Goal: Task Accomplishment & Management: Use online tool/utility

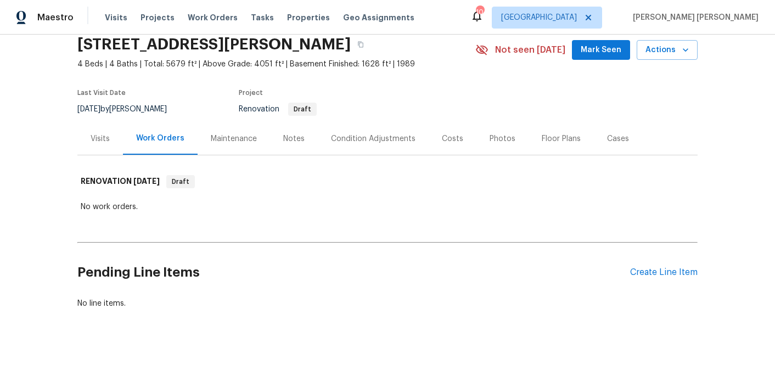
scroll to position [45, 0]
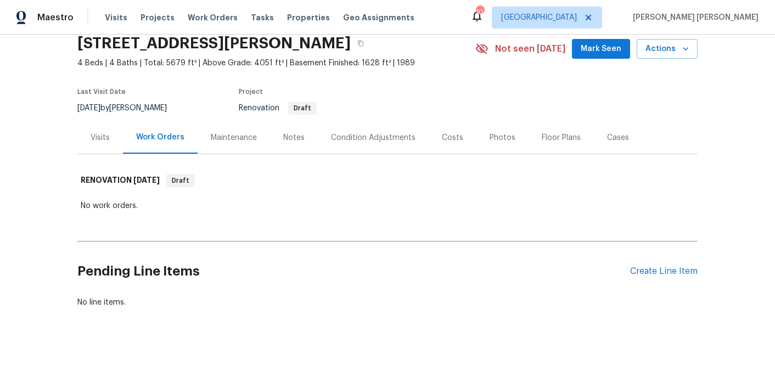
click at [392, 142] on div "Condition Adjustments" at bounding box center [373, 137] width 85 height 11
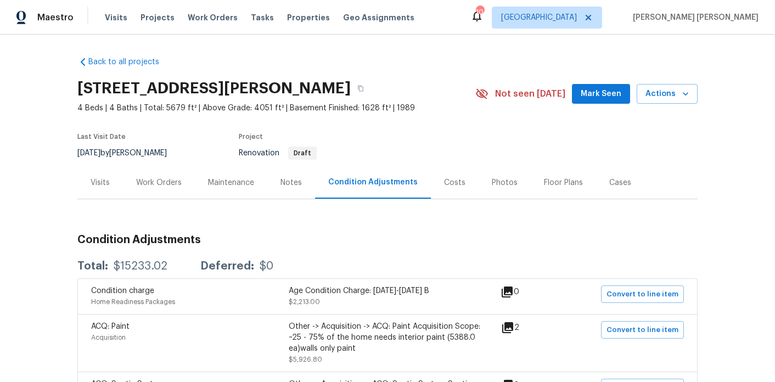
click at [446, 188] on div "Costs" at bounding box center [455, 182] width 48 height 32
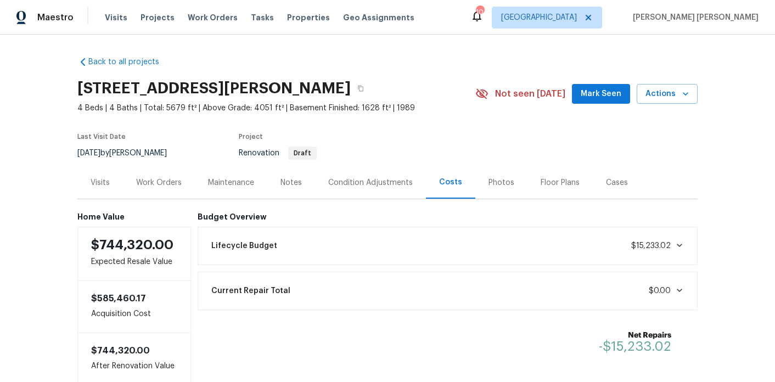
click at [401, 189] on div "Condition Adjustments" at bounding box center [370, 182] width 111 height 32
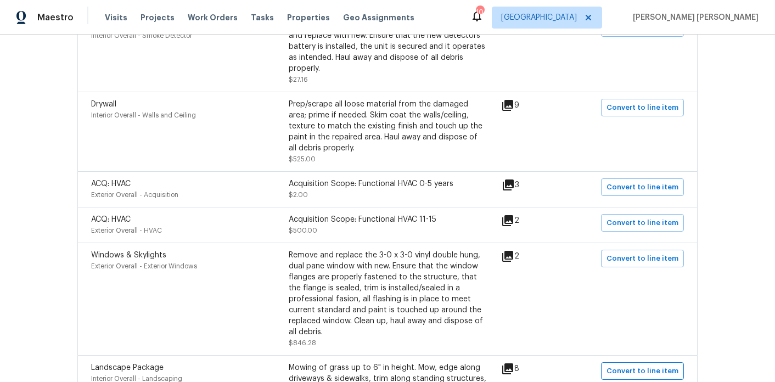
scroll to position [484, 0]
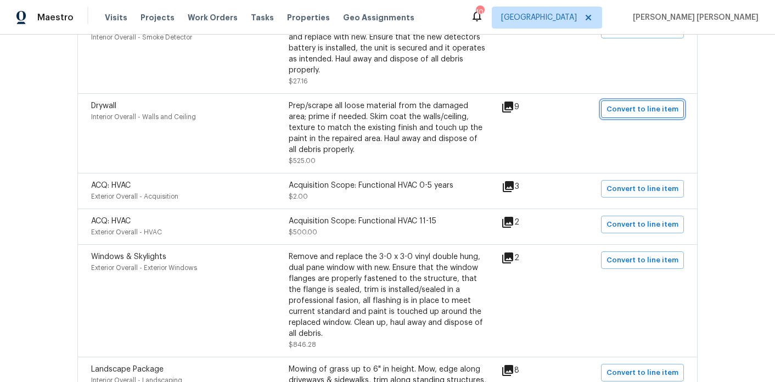
click at [653, 111] on span "Convert to line item" at bounding box center [643, 109] width 72 height 13
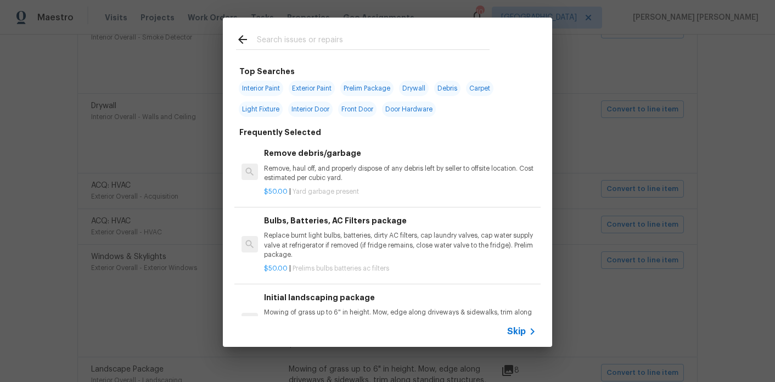
click at [239, 38] on icon at bounding box center [242, 39] width 9 height 9
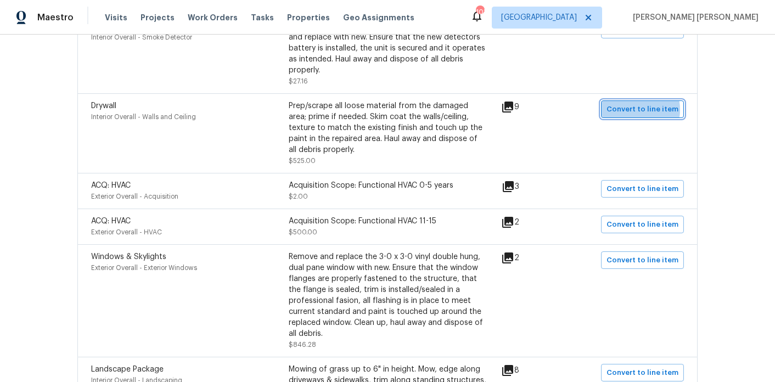
click at [637, 111] on span "Convert to line item" at bounding box center [643, 109] width 72 height 13
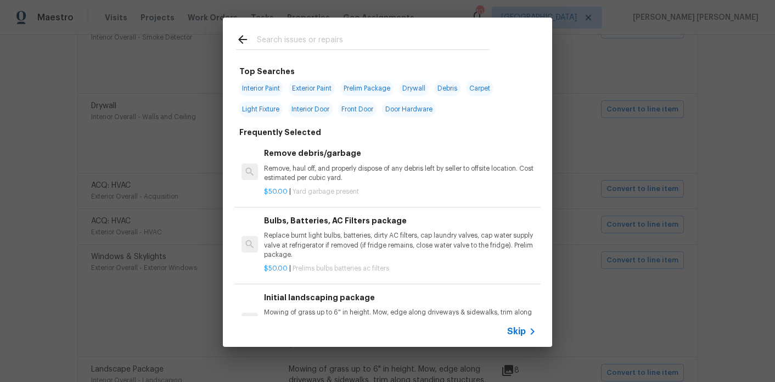
click at [344, 42] on input "text" at bounding box center [373, 41] width 233 height 16
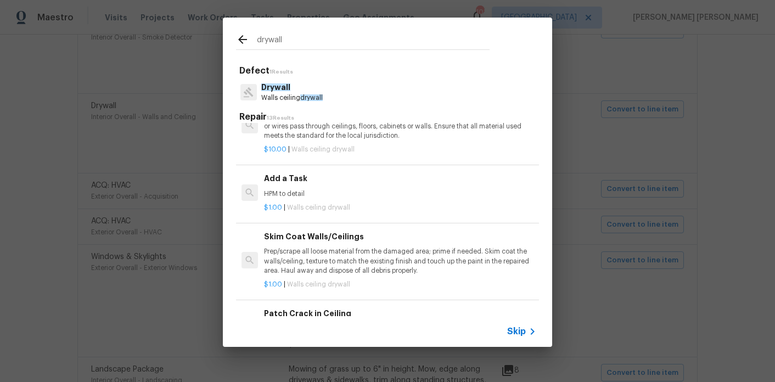
scroll to position [344, 0]
type input "drywall"
click at [333, 256] on p "Prep/scrape all loose material from the damaged area; prime if needed. Skim coa…" at bounding box center [400, 261] width 272 height 28
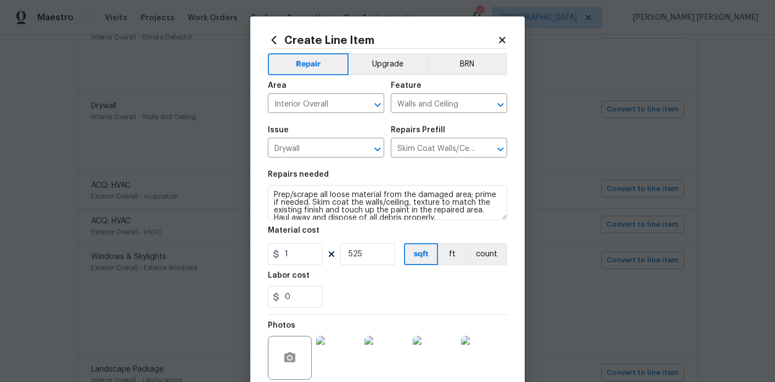
scroll to position [8, 0]
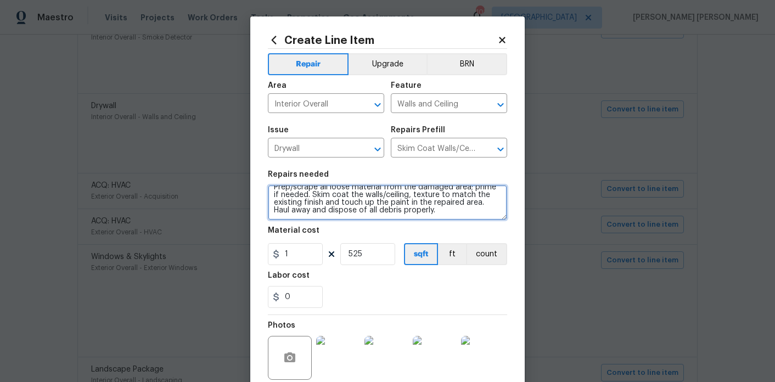
click at [434, 212] on textarea "Prep/scrape all loose material from the damaged area; prime if needed. Skim coa…" at bounding box center [387, 202] width 239 height 35
click at [428, 206] on textarea "Prep/scrape all loose material from the damaged area; prime if needed. Skim coa…" at bounding box center [387, 202] width 239 height 35
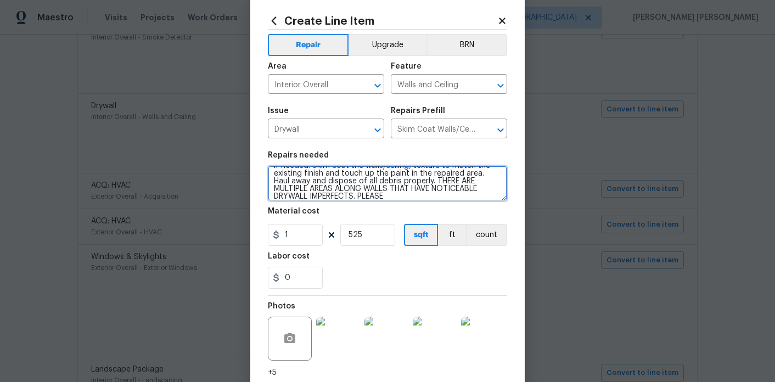
scroll to position [26, 0]
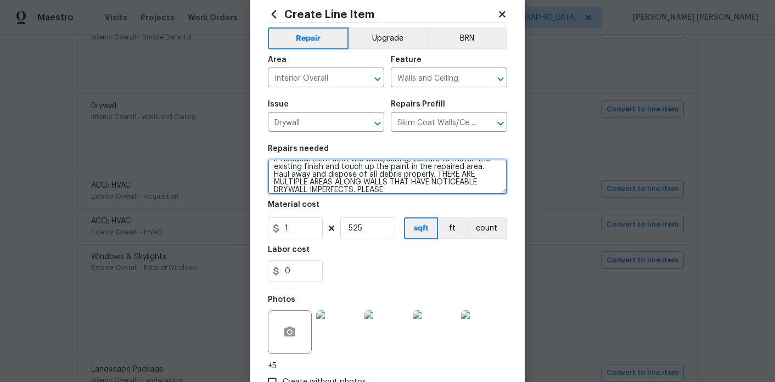
click at [376, 194] on textarea "Prep/scrape all loose material from the damaged area; prime if needed. Skim coa…" at bounding box center [387, 176] width 239 height 35
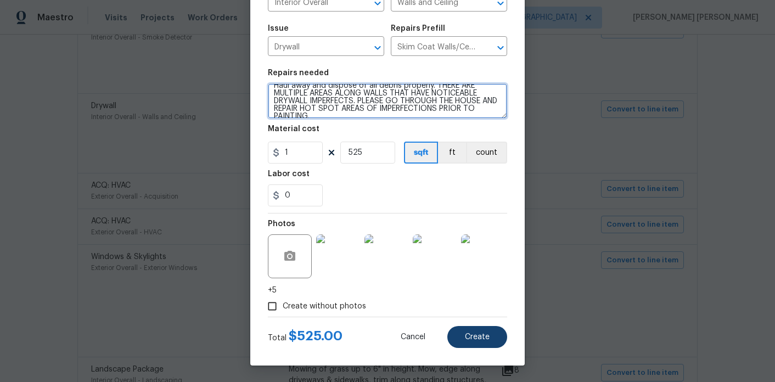
type textarea "Prep/scrape all loose material from the damaged area; prime if needed. Skim coa…"
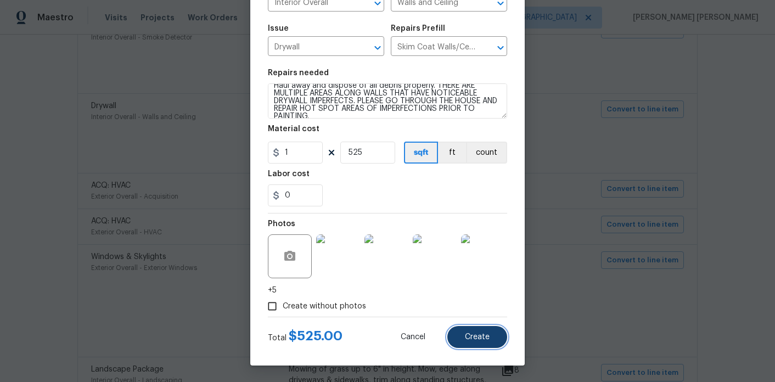
click at [457, 341] on button "Create" at bounding box center [478, 337] width 60 height 22
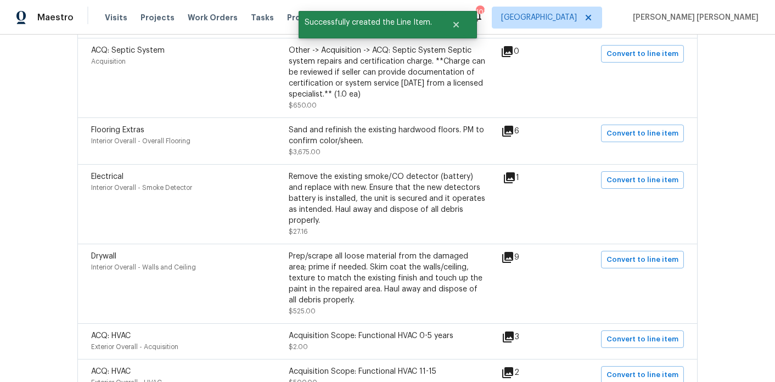
scroll to position [333, 0]
click at [641, 186] on span "Convert to line item" at bounding box center [643, 181] width 72 height 13
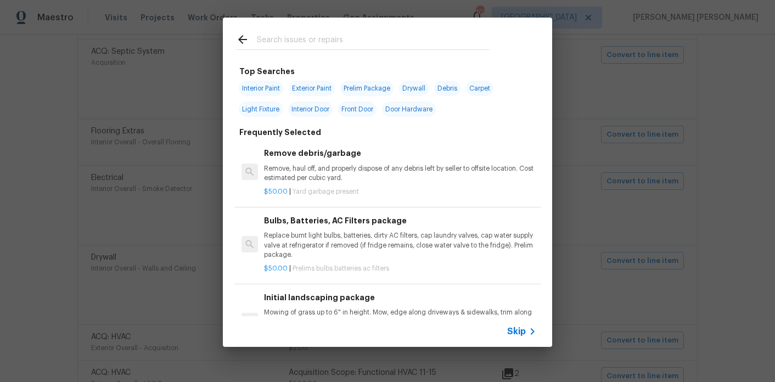
click at [329, 48] on input "text" at bounding box center [373, 41] width 233 height 16
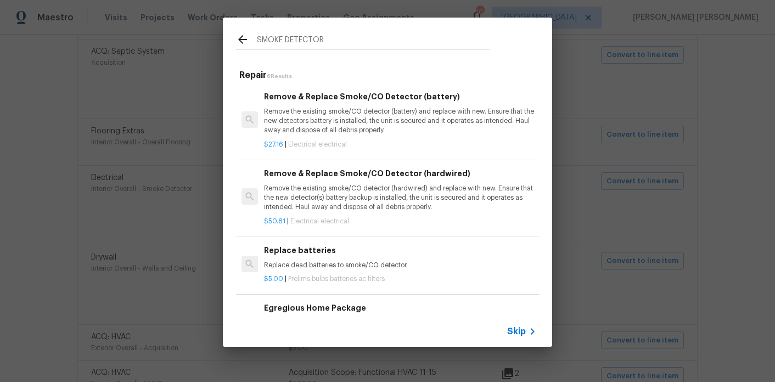
type input "SMOKE DETECTOR"
click at [342, 119] on p "Remove the existing smoke/CO detector (battery) and replace with new. Ensure th…" at bounding box center [400, 121] width 272 height 28
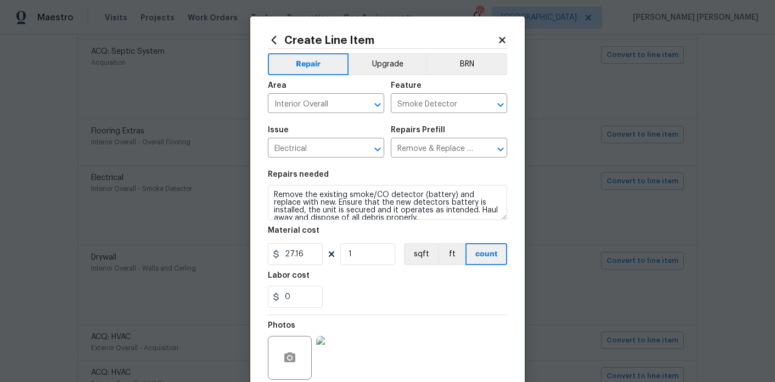
scroll to position [8, 0]
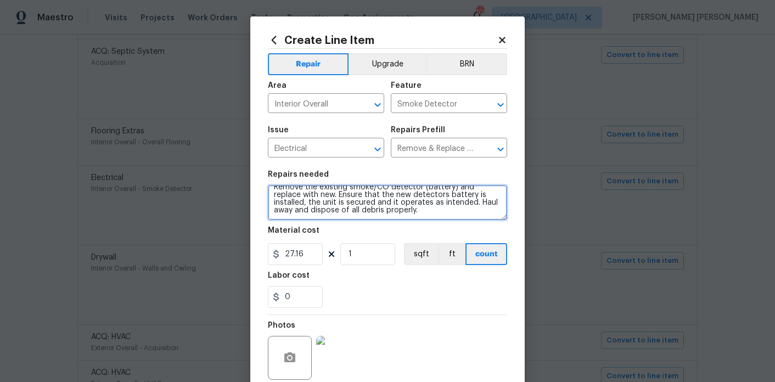
click at [394, 215] on textarea "Remove the existing smoke/CO detector (battery) and replace with new. Ensure th…" at bounding box center [387, 202] width 239 height 35
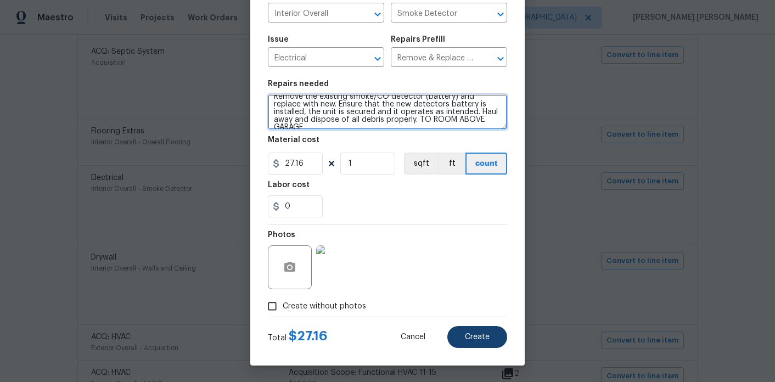
type textarea "Remove the existing smoke/CO detector (battery) and replace with new. Ensure th…"
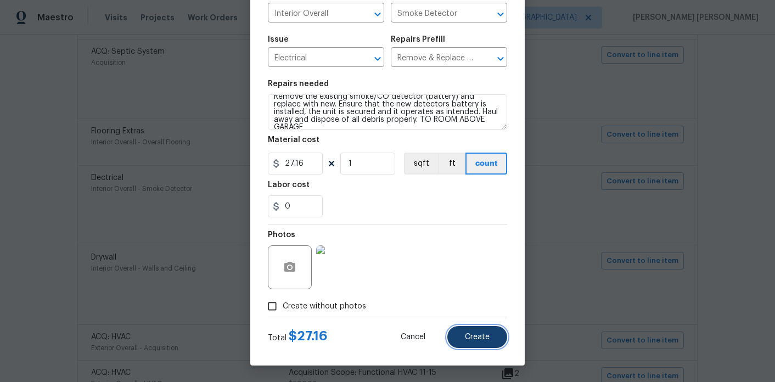
click at [478, 345] on button "Create" at bounding box center [478, 337] width 60 height 22
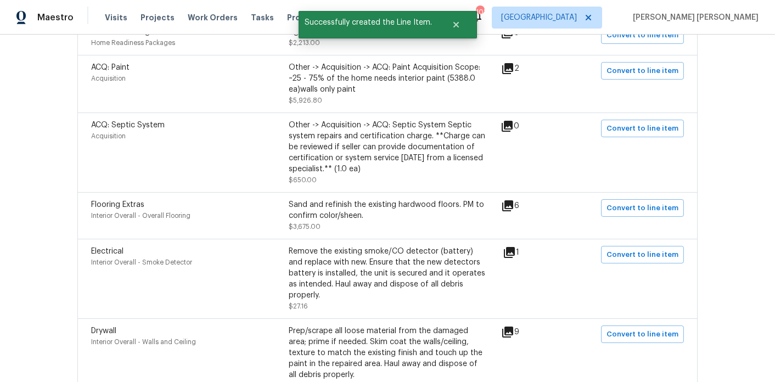
scroll to position [226, 0]
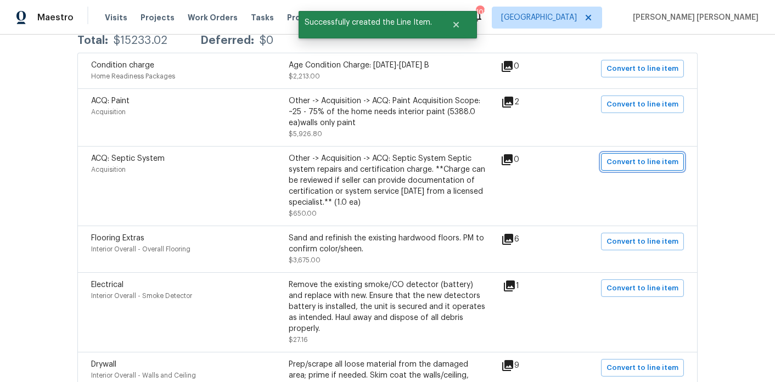
click at [667, 163] on span "Convert to line item" at bounding box center [643, 162] width 72 height 13
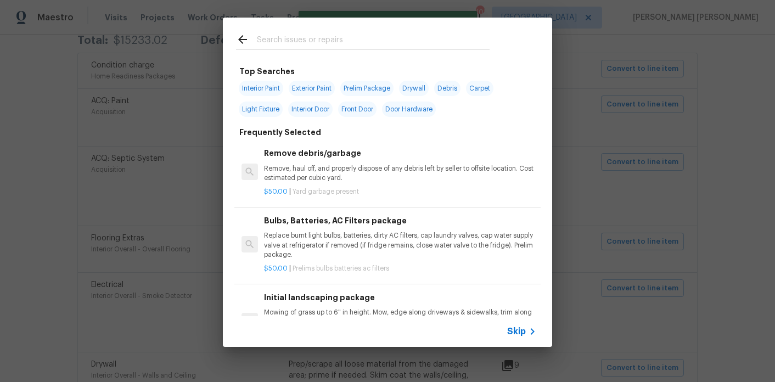
click at [328, 46] on input "text" at bounding box center [373, 41] width 233 height 16
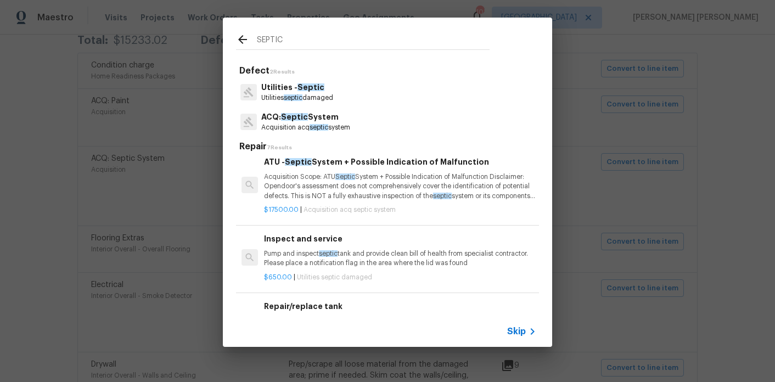
scroll to position [209, 0]
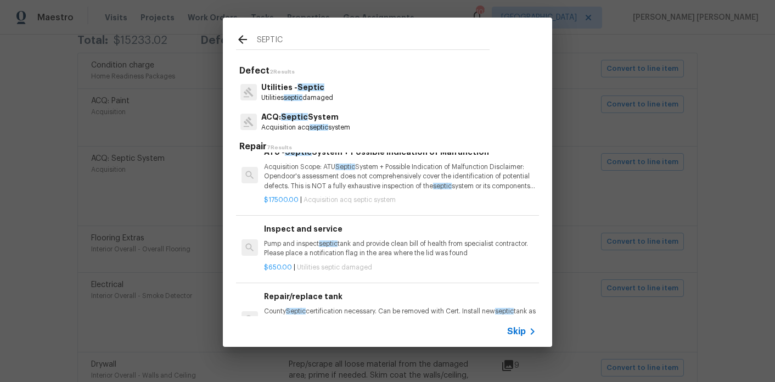
type input "SEPTIC"
click at [328, 235] on h6 "Inspect and service" at bounding box center [400, 229] width 272 height 12
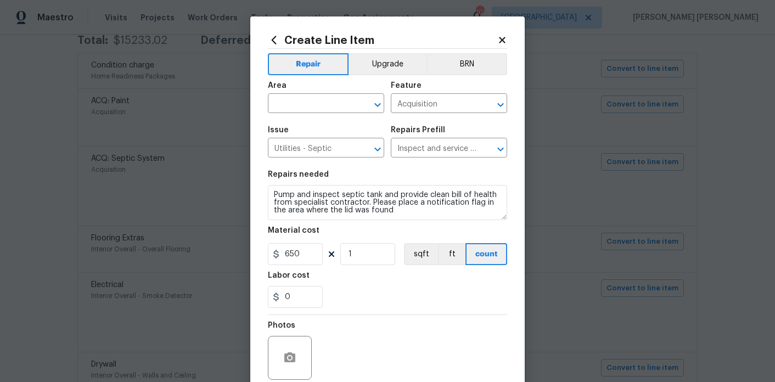
scroll to position [91, 0]
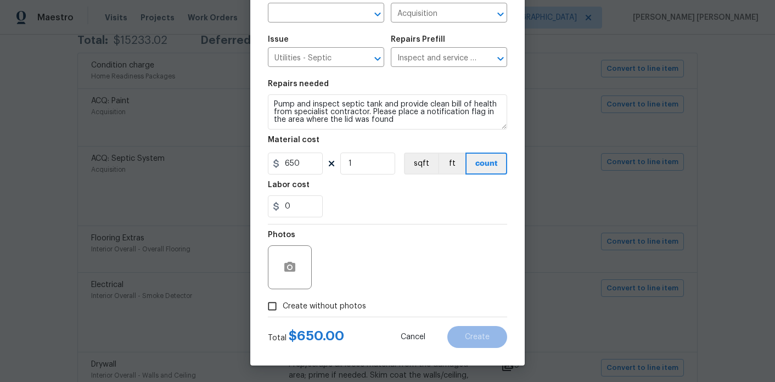
click at [348, 301] on span "Create without photos" at bounding box center [324, 307] width 83 height 12
click at [283, 301] on input "Create without photos" at bounding box center [272, 306] width 21 height 21
checkbox input "true"
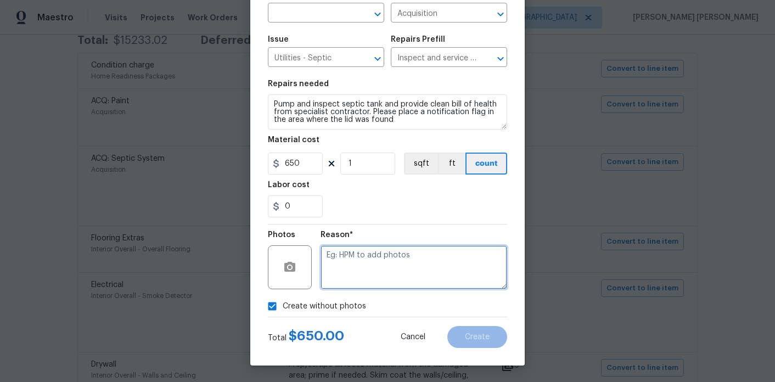
click at [373, 278] on textarea at bounding box center [414, 267] width 187 height 44
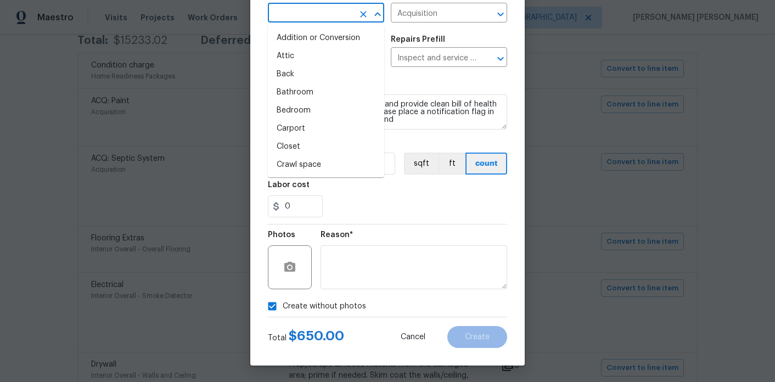
click at [324, 16] on input "text" at bounding box center [311, 13] width 86 height 17
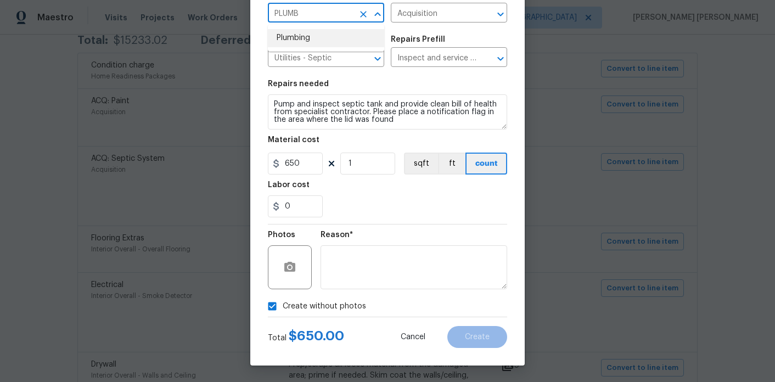
click at [323, 42] on li "Plumbing" at bounding box center [326, 38] width 116 height 18
type input "Plumbing"
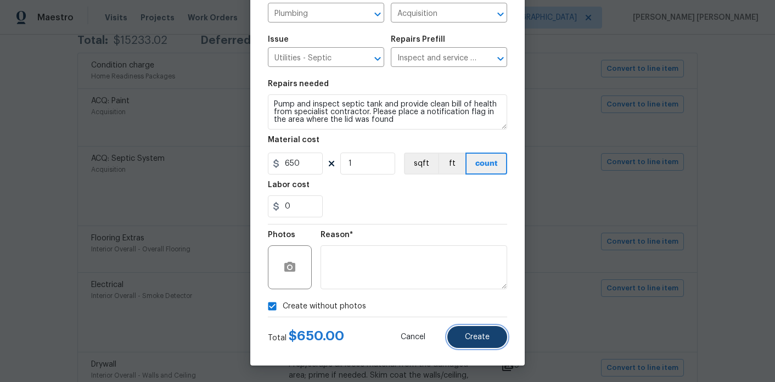
click at [469, 337] on span "Create" at bounding box center [477, 337] width 25 height 8
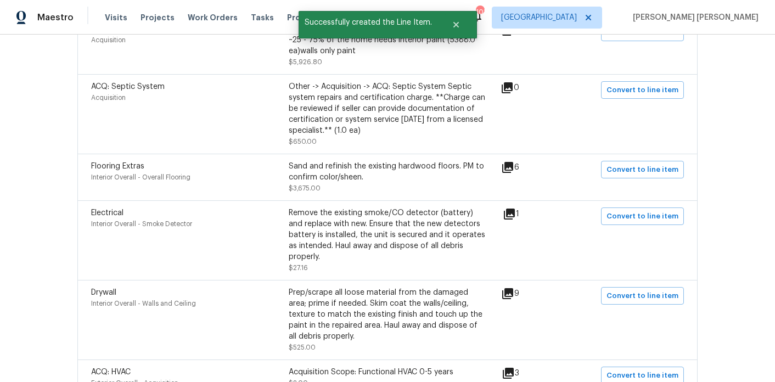
scroll to position [333, 0]
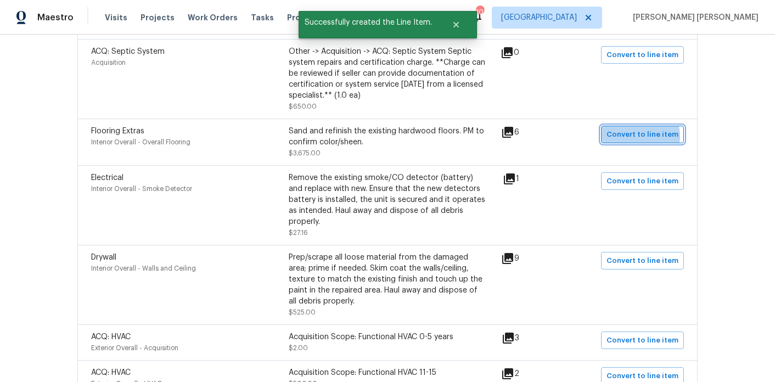
click at [638, 137] on span "Convert to line item" at bounding box center [643, 134] width 72 height 13
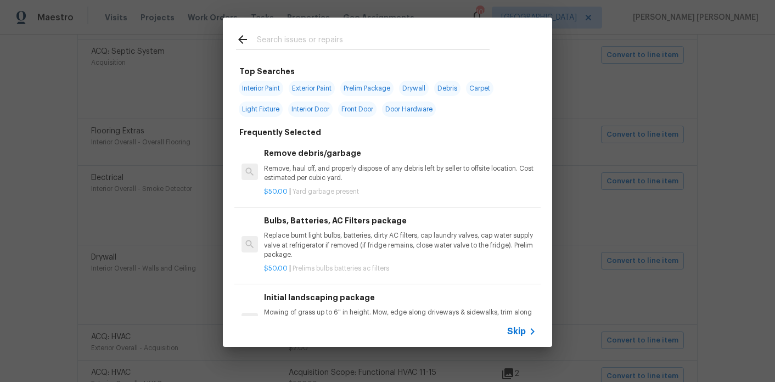
click at [289, 35] on input "text" at bounding box center [373, 41] width 233 height 16
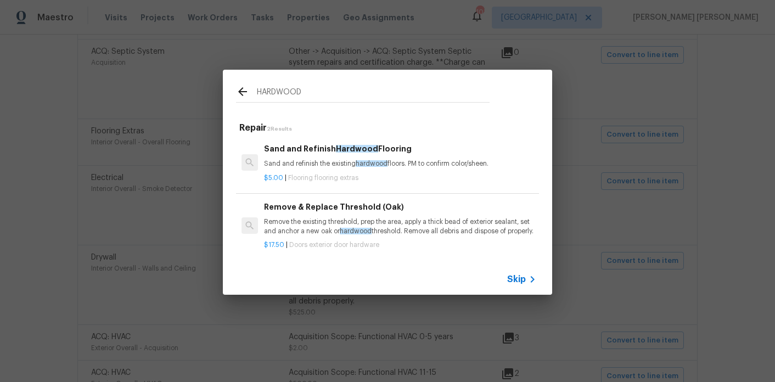
type input "HARDWOOD"
click at [301, 152] on div "Sand and Refinish Hardwood Flooring Sand and refinish the existing hardwood flo…" at bounding box center [400, 156] width 272 height 26
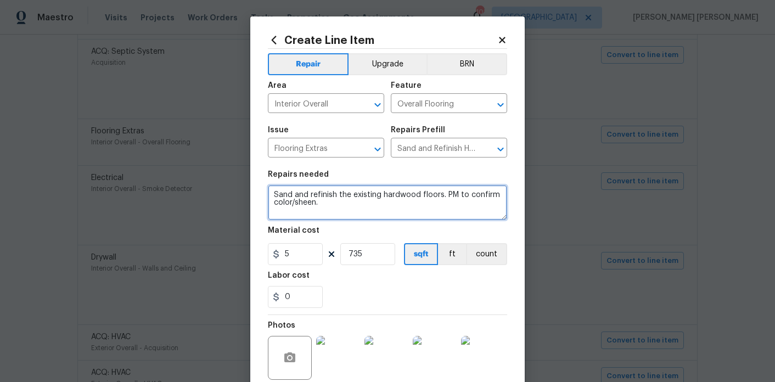
click at [335, 204] on textarea "Sand and refinish the existing hardwood floors. PM to confirm color/sheen." at bounding box center [387, 202] width 239 height 35
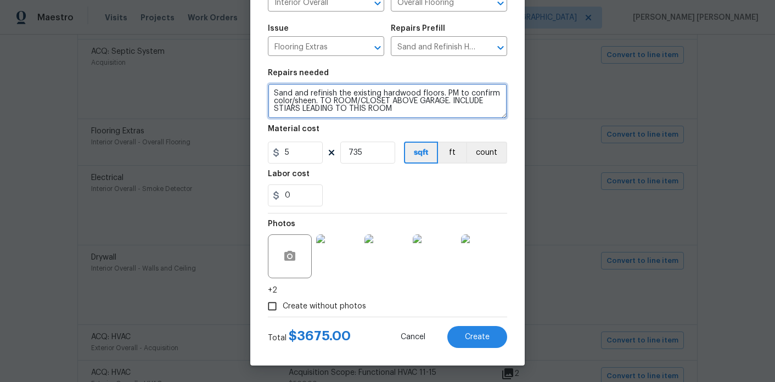
type textarea "Sand and refinish the existing hardwood floors. PM to confirm color/sheen. TO R…"
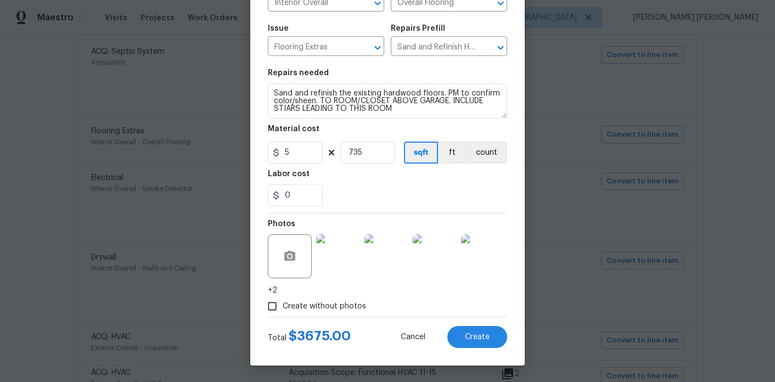
click at [324, 305] on span "Create without photos" at bounding box center [324, 307] width 83 height 12
click at [283, 305] on input "Create without photos" at bounding box center [272, 306] width 21 height 21
checkbox input "false"
click at [467, 342] on button "Create" at bounding box center [478, 337] width 60 height 22
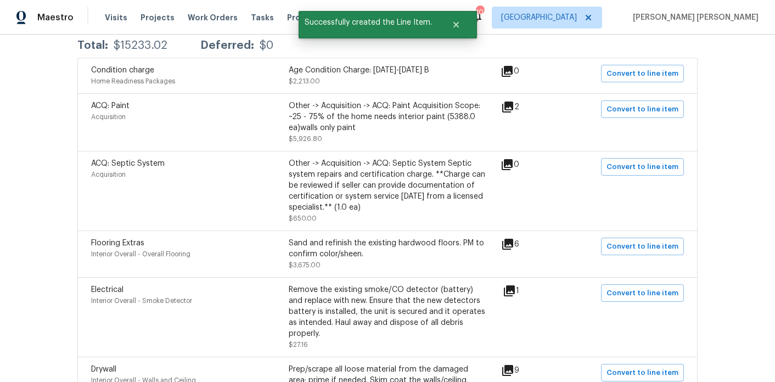
scroll to position [219, 0]
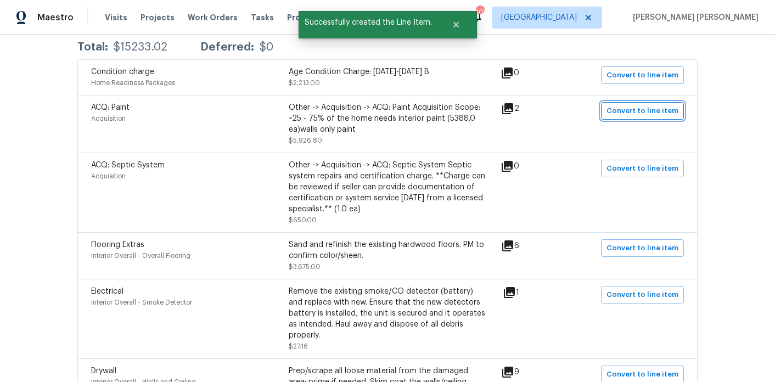
click at [646, 114] on span "Convert to line item" at bounding box center [643, 111] width 72 height 13
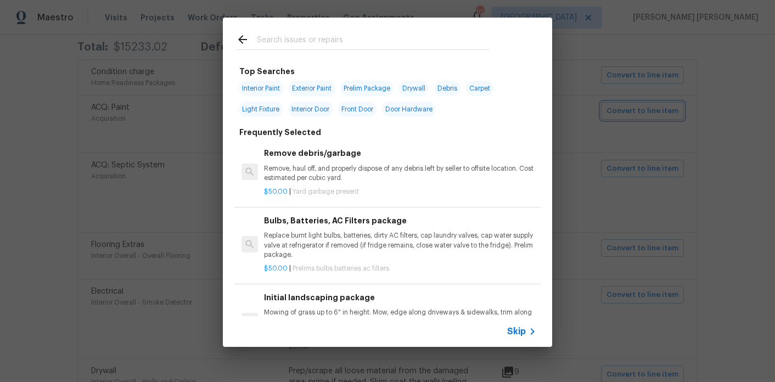
click at [597, 93] on div "Top Searches Interior Paint Exterior Paint Prelim Package Drywall Debris Carpet…" at bounding box center [387, 182] width 775 height 365
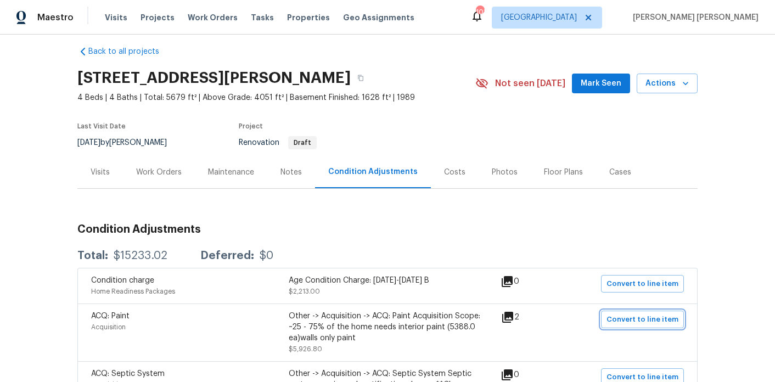
scroll to position [9, 0]
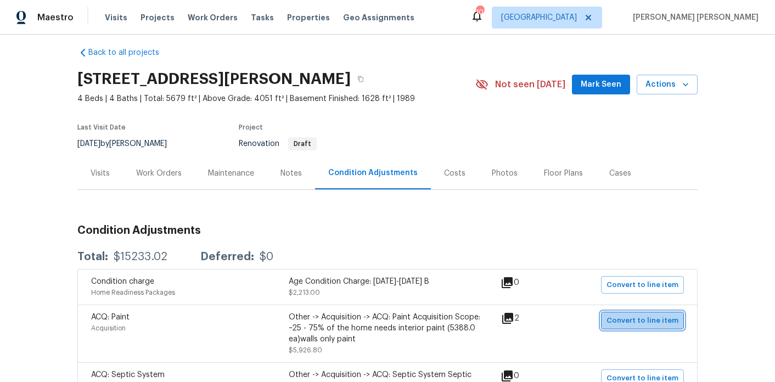
click at [667, 315] on span "Convert to line item" at bounding box center [643, 321] width 72 height 13
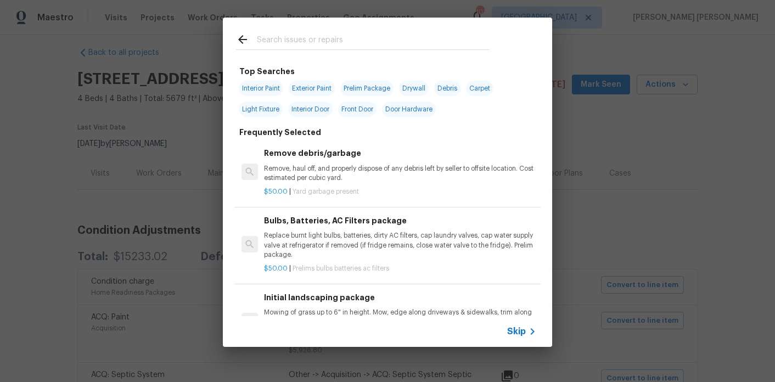
click at [262, 93] on span "Interior Paint" at bounding box center [261, 88] width 44 height 15
type input "Interior Paint"
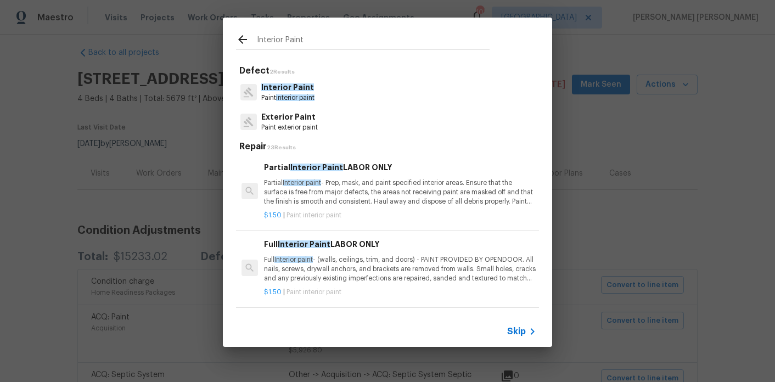
click at [320, 196] on p "Partial Interior paint - Prep, mask, and paint specified interior areas. Ensure…" at bounding box center [400, 192] width 272 height 28
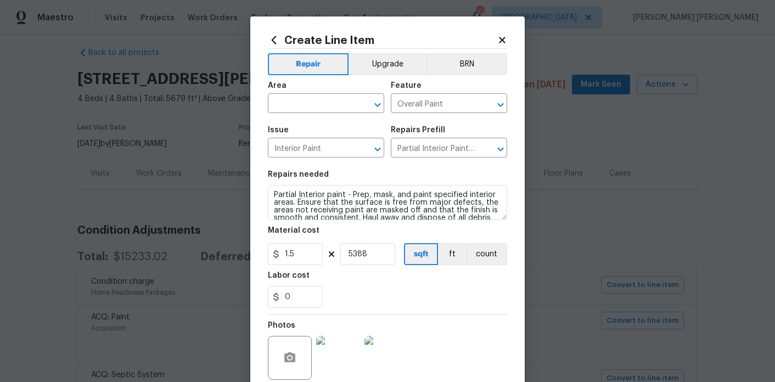
scroll to position [23, 0]
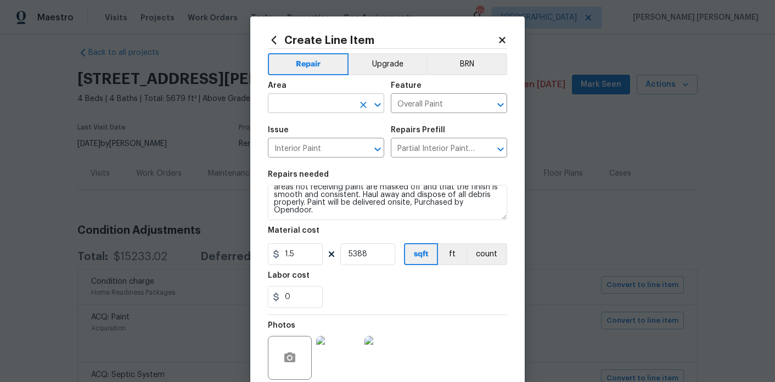
click at [312, 100] on input "text" at bounding box center [311, 104] width 86 height 17
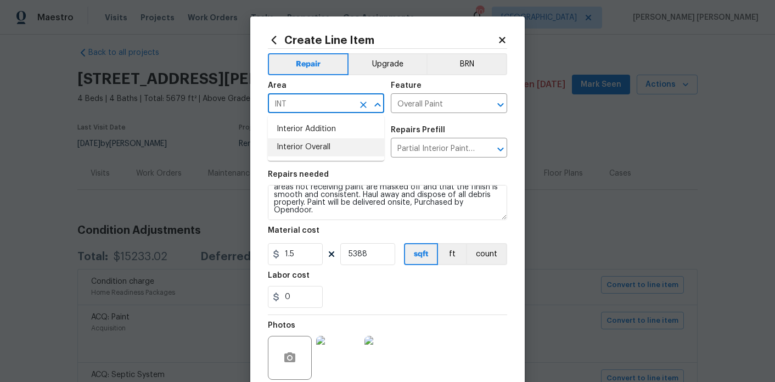
click at [309, 144] on li "Interior Overall" at bounding box center [326, 147] width 116 height 18
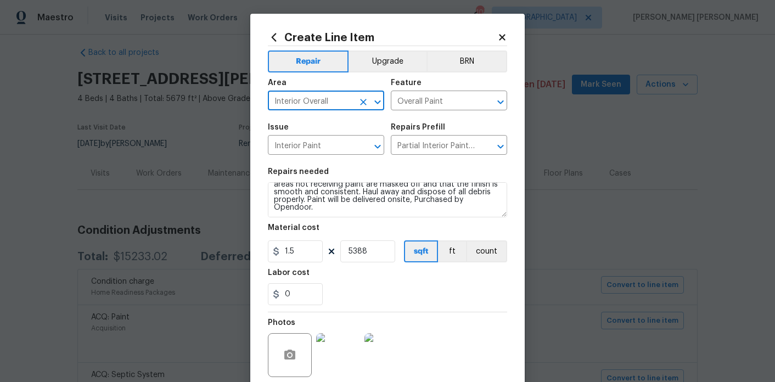
type input "Interior Overall"
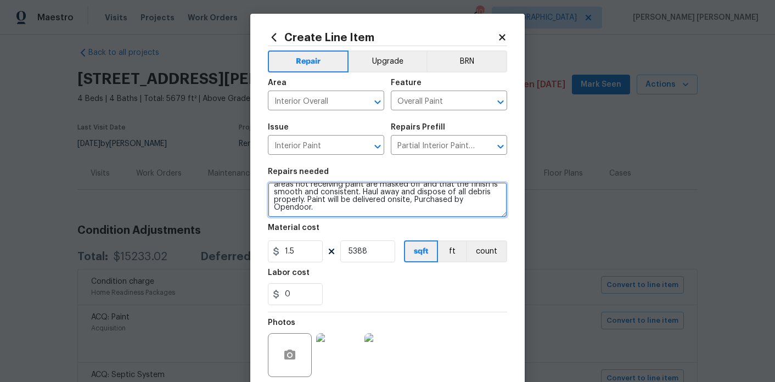
click at [357, 209] on textarea "Partial Interior paint - Prep, mask, and paint specified interior areas. Ensure…" at bounding box center [387, 199] width 239 height 35
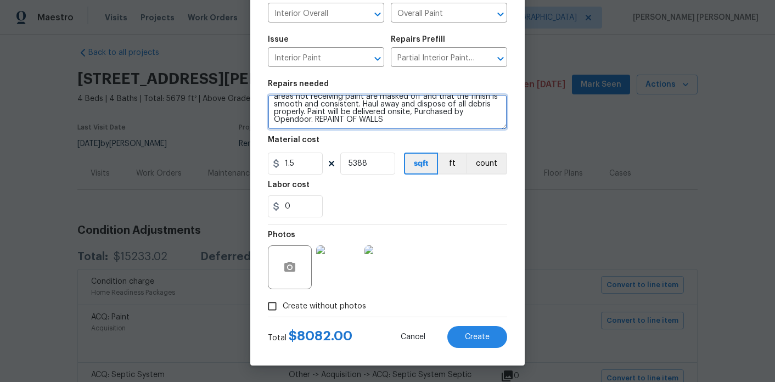
type textarea "Partial Interior paint - Prep, mask, and paint specified interior areas. Ensure…"
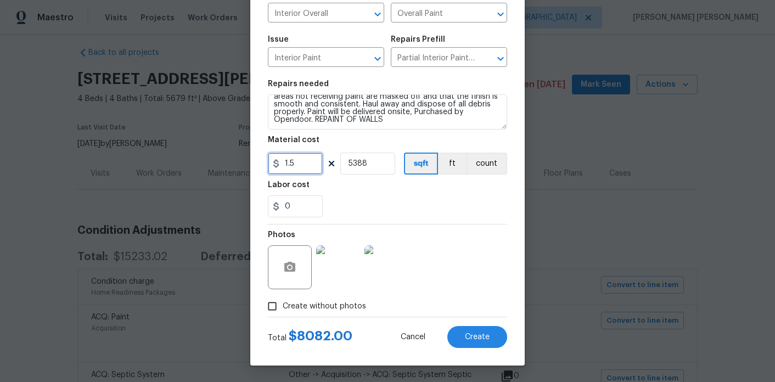
click at [313, 163] on input "1.5" at bounding box center [295, 164] width 55 height 22
type input "1"
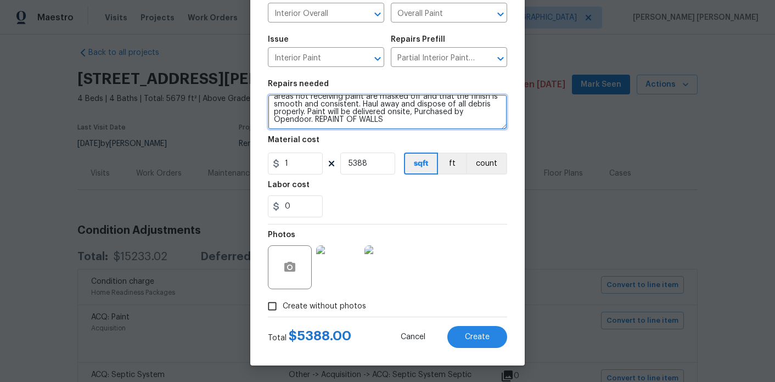
click at [400, 125] on textarea "Partial Interior paint - Prep, mask, and paint specified interior areas. Ensure…" at bounding box center [387, 111] width 239 height 35
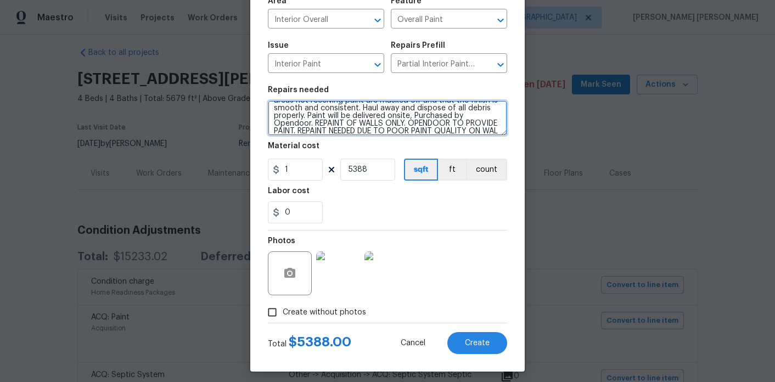
scroll to position [33, 0]
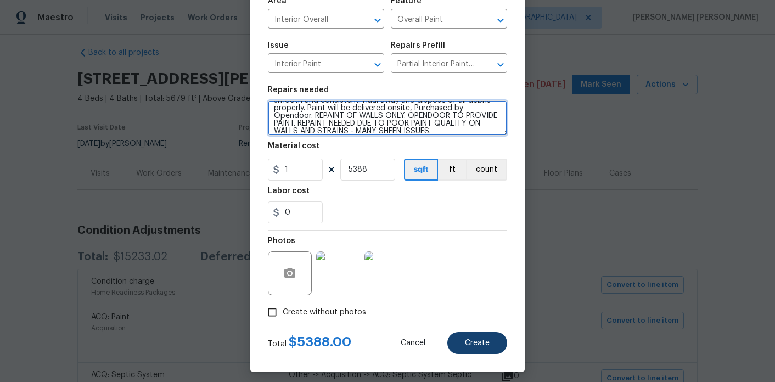
type textarea "Partial Interior paint - Prep, mask, and paint specified interior areas. Ensure…"
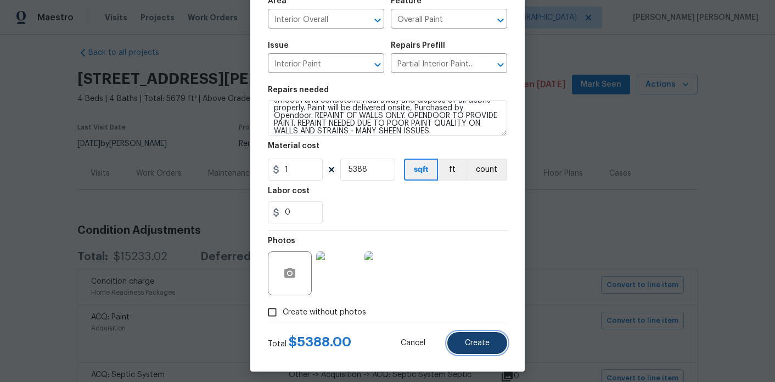
click at [479, 336] on button "Create" at bounding box center [478, 343] width 60 height 22
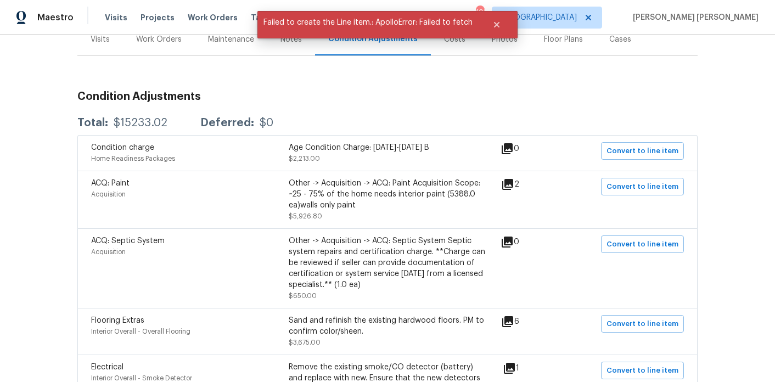
scroll to position [238, 0]
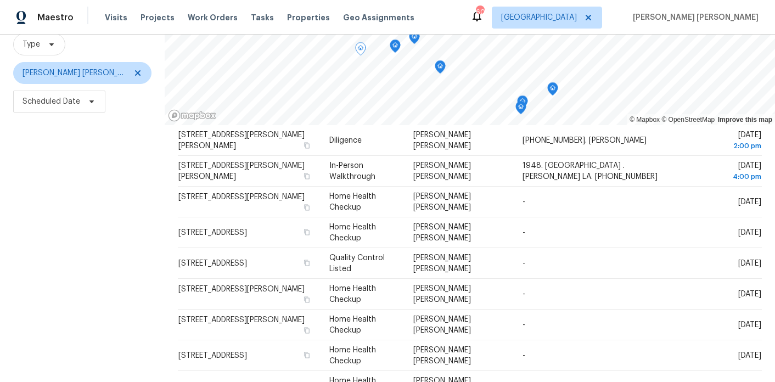
scroll to position [64, 0]
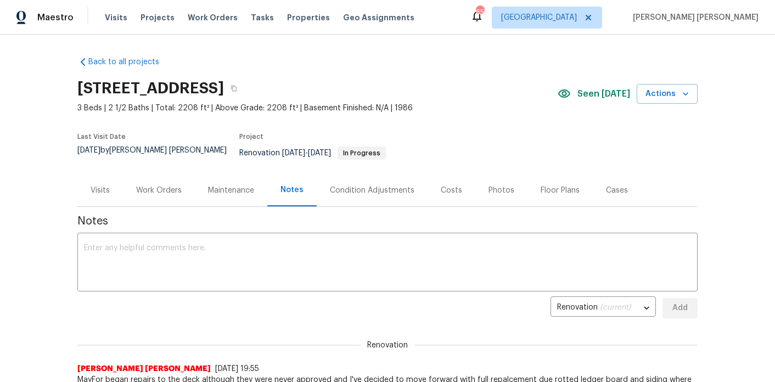
scroll to position [237, 0]
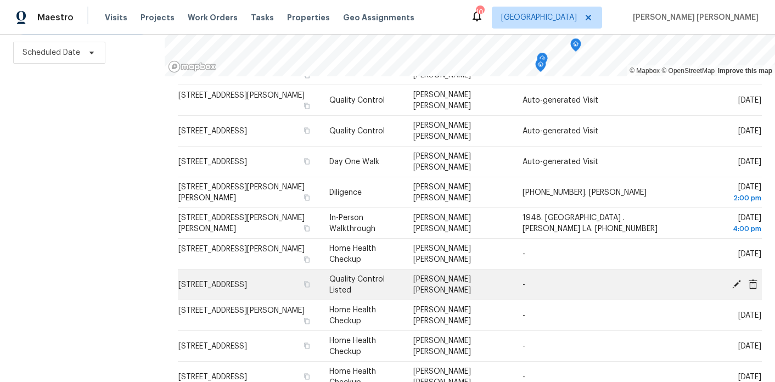
scroll to position [209, 0]
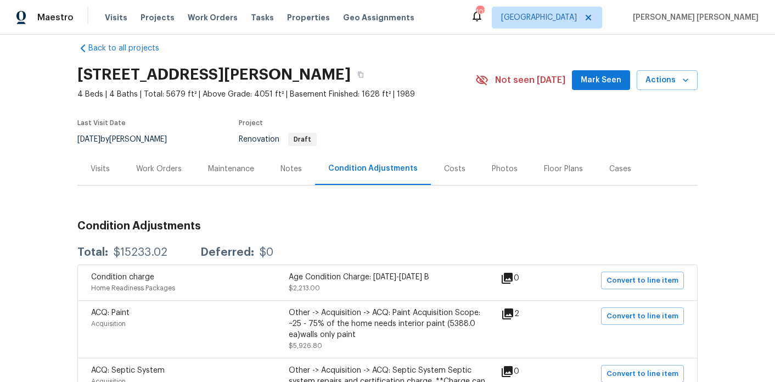
scroll to position [155, 0]
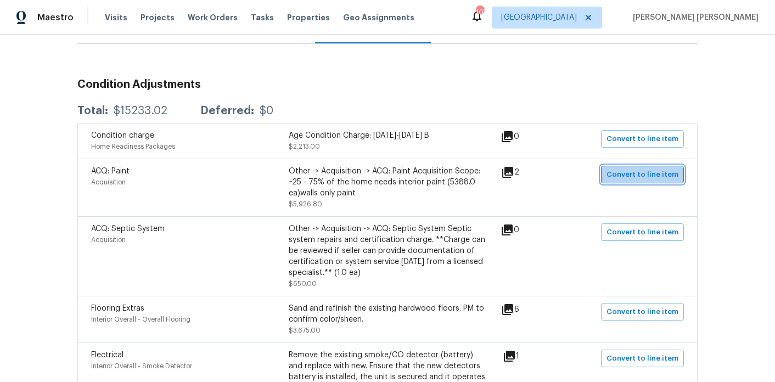
click at [647, 180] on span "Convert to line item" at bounding box center [643, 175] width 72 height 13
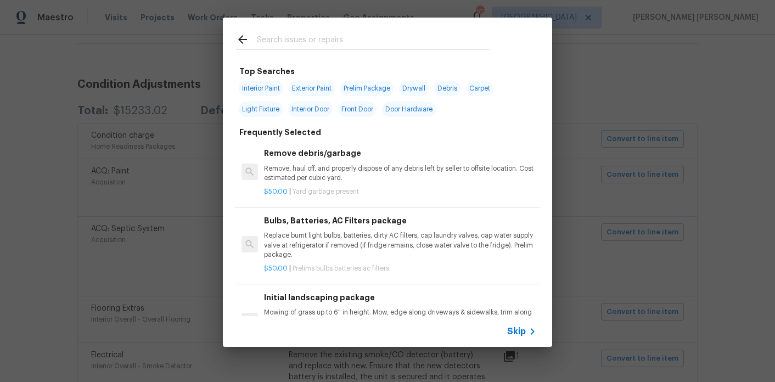
click at [267, 85] on span "Interior Paint" at bounding box center [261, 88] width 44 height 15
type input "Interior Paint"
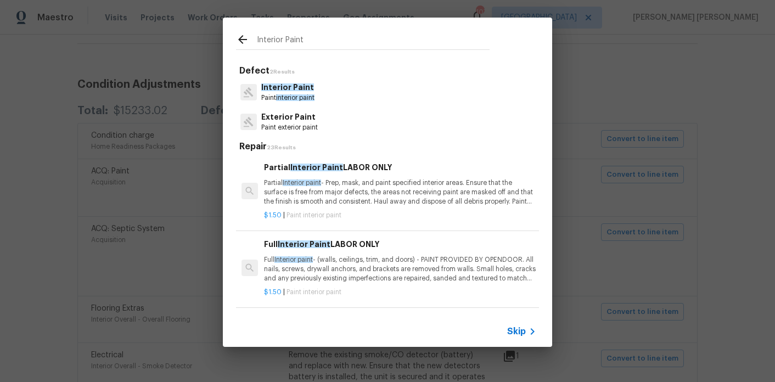
click at [315, 180] on span "Interior paint" at bounding box center [302, 183] width 38 height 7
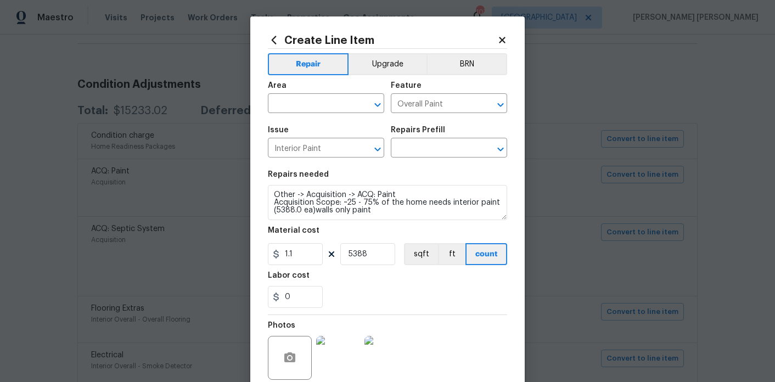
type textarea "Partial Interior paint - Prep, mask, and paint specified interior areas. Ensure…"
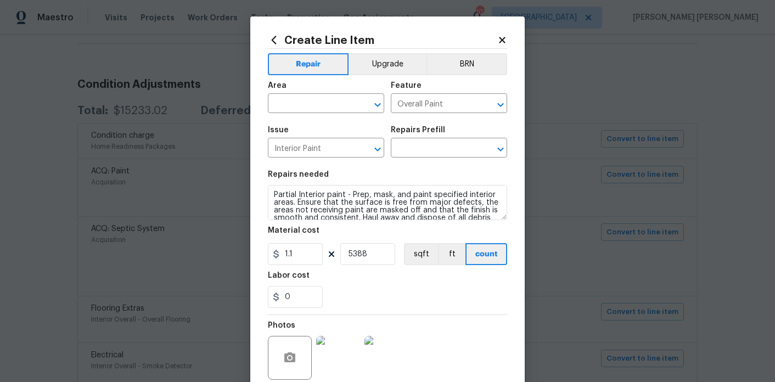
type input "Partial Interior Paint LABOR ONLY $1.50"
type input "1.5"
click at [298, 104] on input "text" at bounding box center [311, 104] width 86 height 17
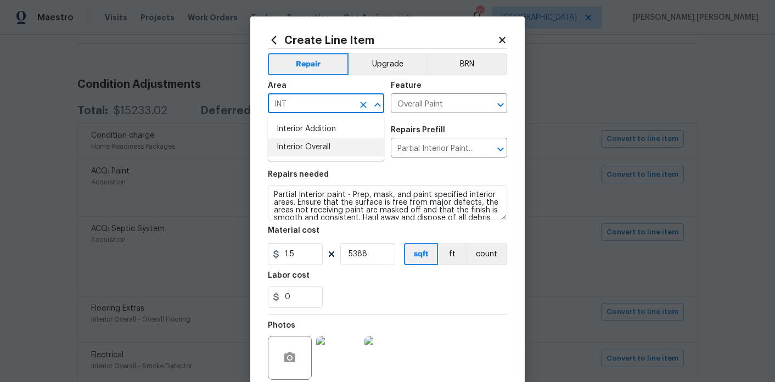
click at [311, 144] on li "Interior Overall" at bounding box center [326, 147] width 116 height 18
type input "Interior Overall"
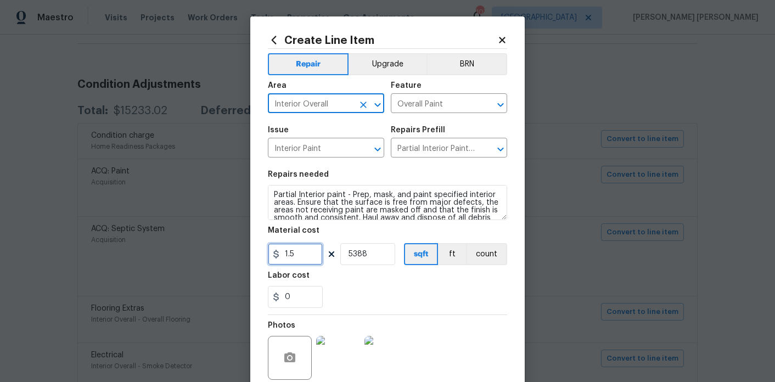
click at [306, 255] on input "1.5" at bounding box center [295, 254] width 55 height 22
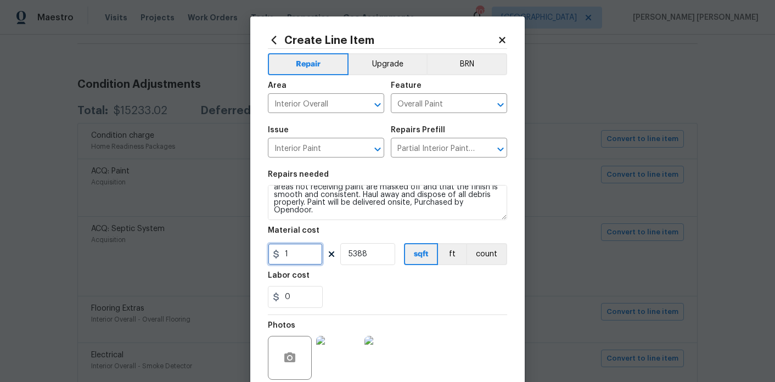
type input "1"
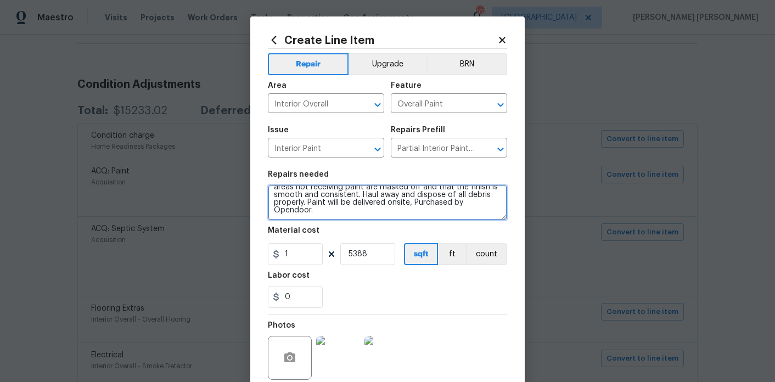
click at [401, 213] on textarea "Partial Interior paint - Prep, mask, and paint specified interior areas. Ensure…" at bounding box center [387, 202] width 239 height 35
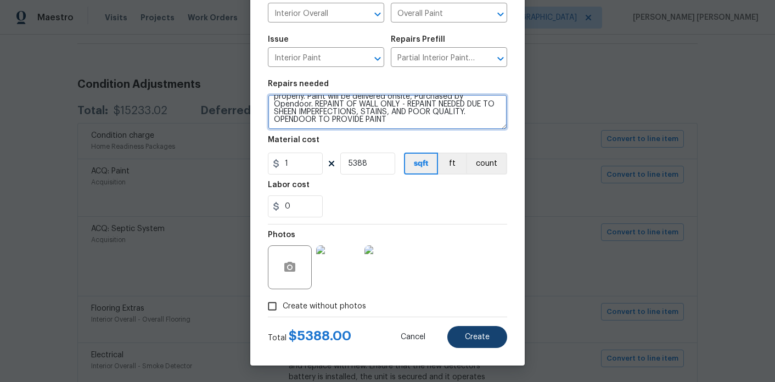
type textarea "Partial Interior paint - Prep, mask, and paint specified interior areas. Ensure…"
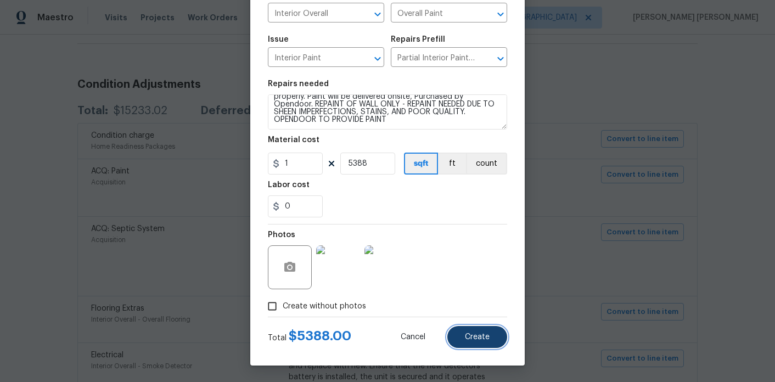
click at [483, 346] on button "Create" at bounding box center [478, 337] width 60 height 22
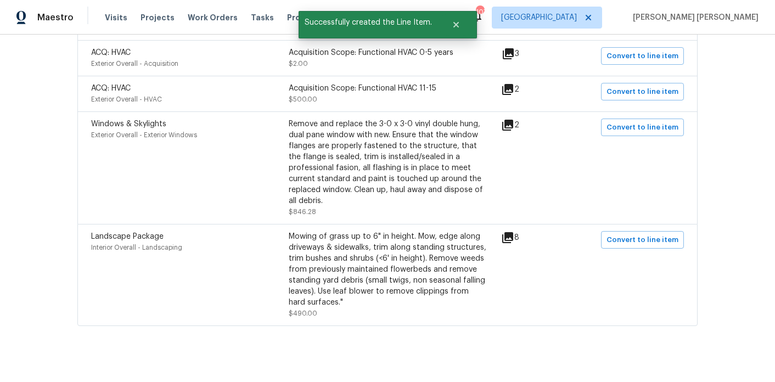
scroll to position [630, 0]
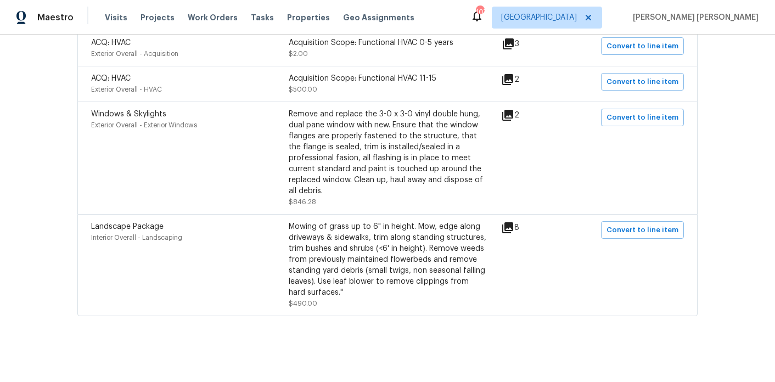
click at [514, 109] on icon at bounding box center [507, 115] width 13 height 13
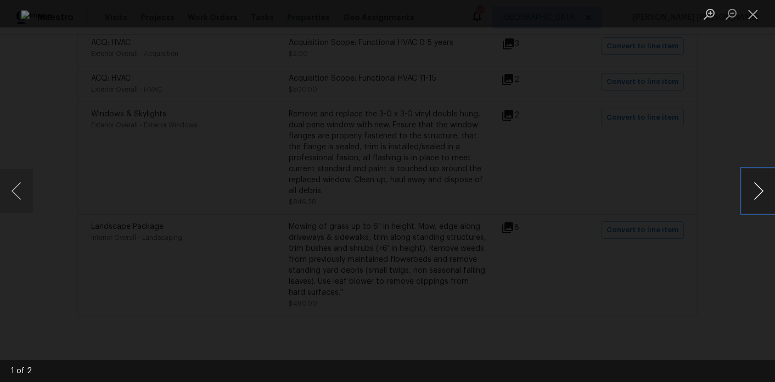
click at [751, 187] on button "Next image" at bounding box center [758, 191] width 33 height 44
click at [719, 136] on div "Lightbox" at bounding box center [387, 191] width 775 height 382
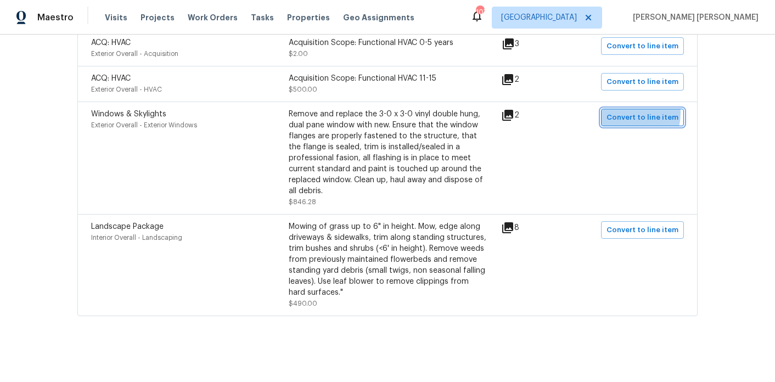
click at [622, 112] on span "Convert to line item" at bounding box center [643, 117] width 72 height 13
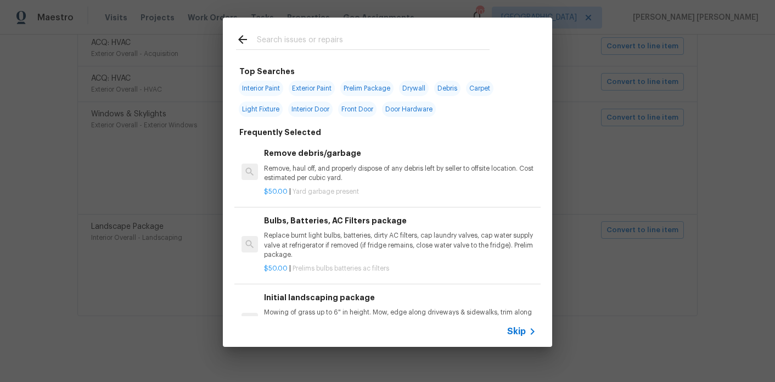
click at [341, 41] on input "text" at bounding box center [373, 41] width 233 height 16
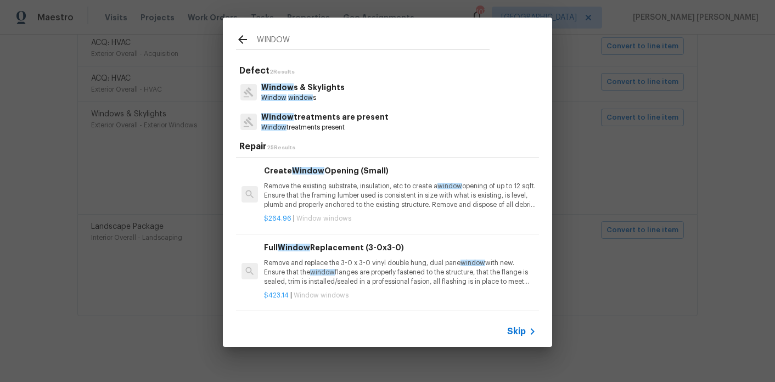
scroll to position [155, 0]
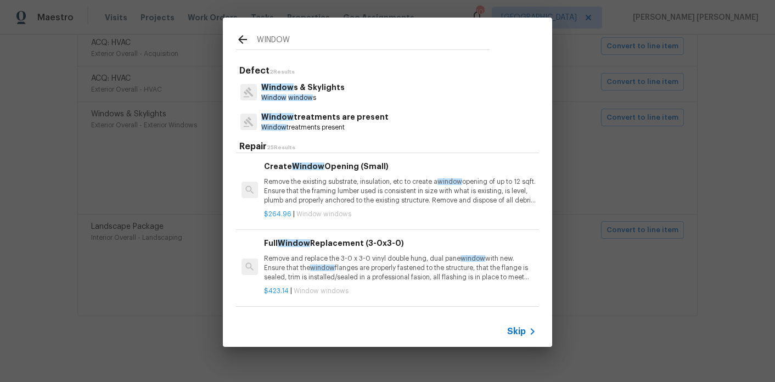
type input "WINDOW"
click at [322, 245] on h6 "Full Window Replacement (3-0x3-0)" at bounding box center [400, 243] width 272 height 12
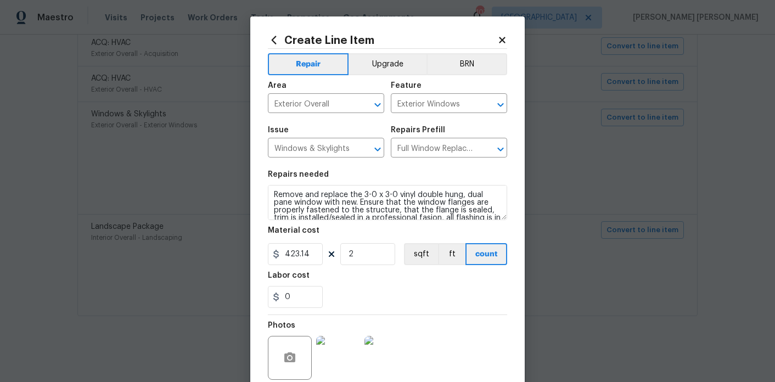
scroll to position [31, 0]
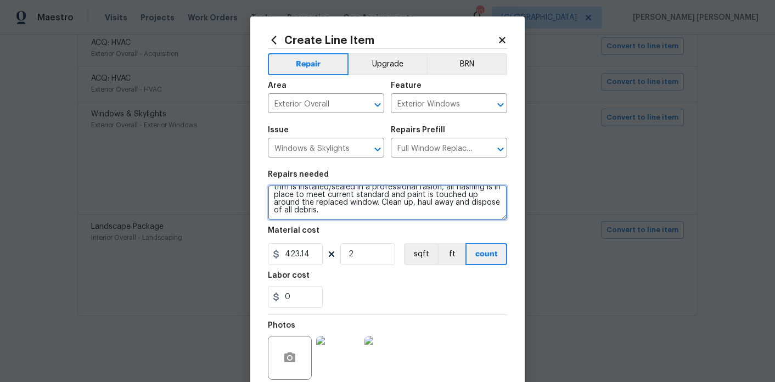
click at [348, 220] on textarea "Remove and replace the 3-0 x 3-0 vinyl double hung, dual pane window with new. …" at bounding box center [387, 202] width 239 height 35
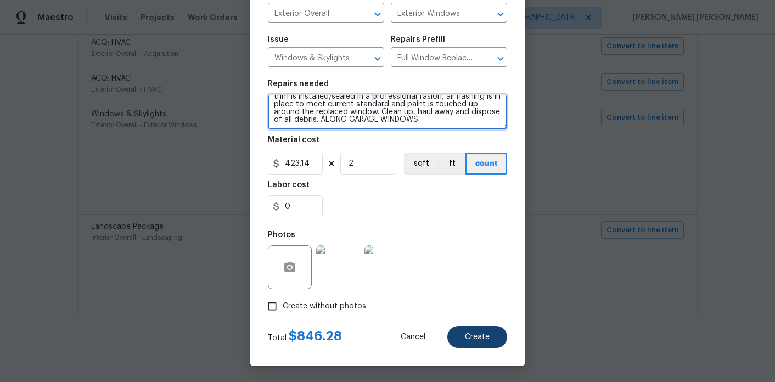
type textarea "Remove and replace the 3-0 x 3-0 vinyl double hung, dual pane window with new. …"
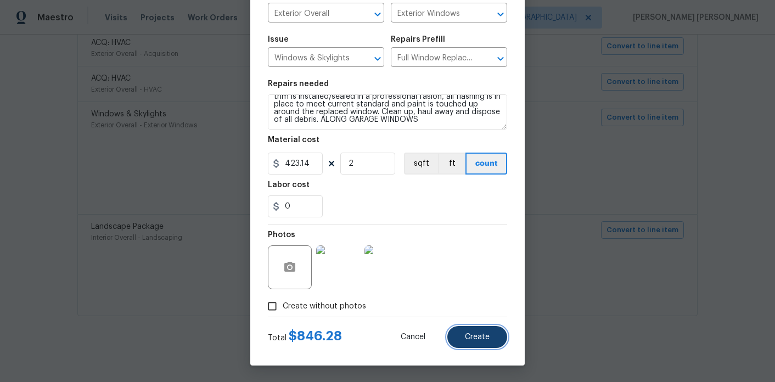
click at [468, 344] on button "Create" at bounding box center [478, 337] width 60 height 22
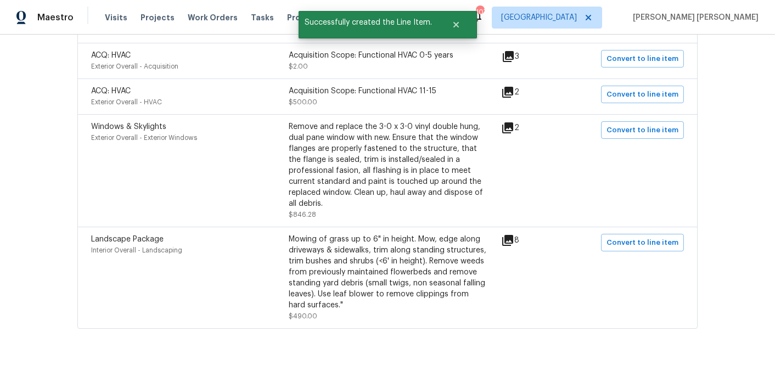
scroll to position [613, 0]
click at [513, 246] on icon at bounding box center [507, 241] width 11 height 11
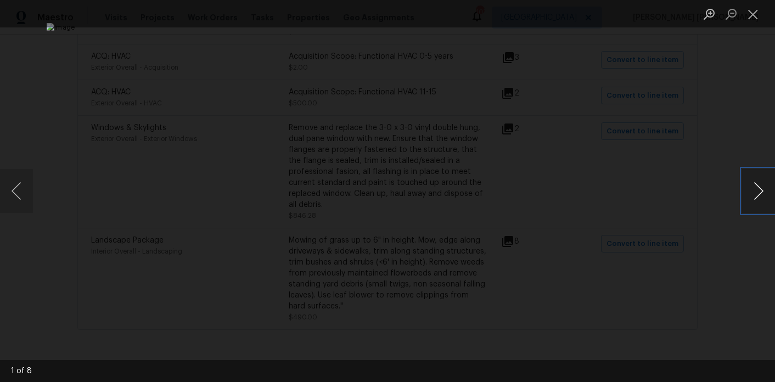
click at [762, 193] on button "Next image" at bounding box center [758, 191] width 33 height 44
click at [686, 170] on div "Lightbox" at bounding box center [387, 191] width 775 height 382
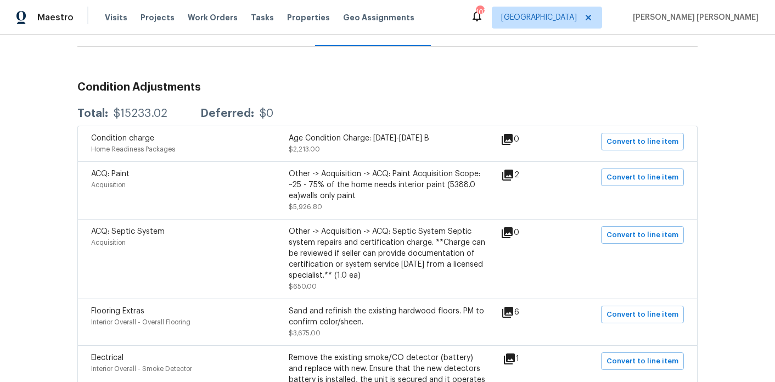
scroll to position [0, 0]
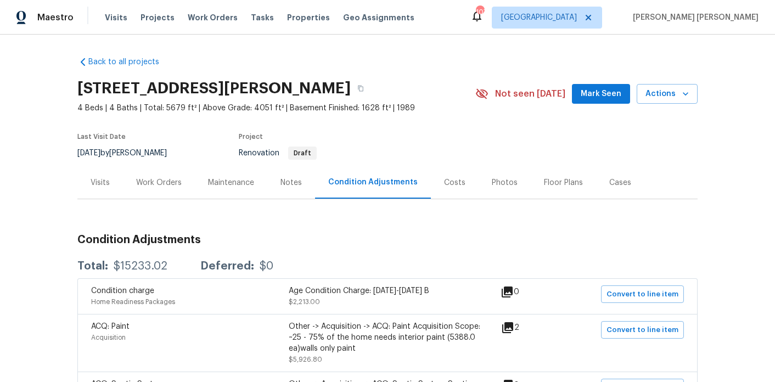
click at [163, 186] on div "Work Orders" at bounding box center [159, 182] width 46 height 11
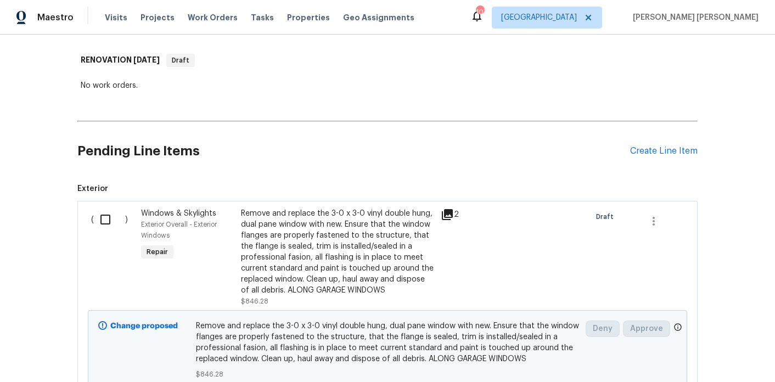
click at [97, 220] on input "checkbox" at bounding box center [109, 219] width 31 height 23
checkbox input "true"
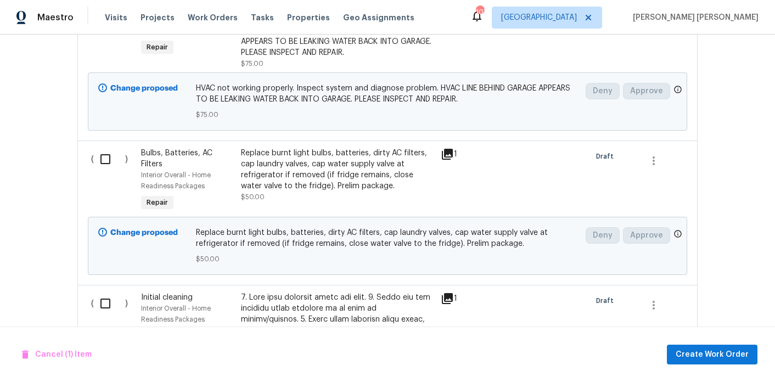
scroll to position [599, 0]
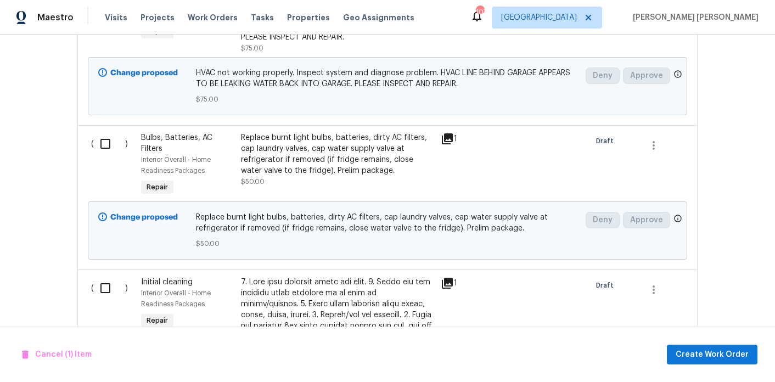
click at [103, 142] on input "checkbox" at bounding box center [109, 143] width 31 height 23
checkbox input "true"
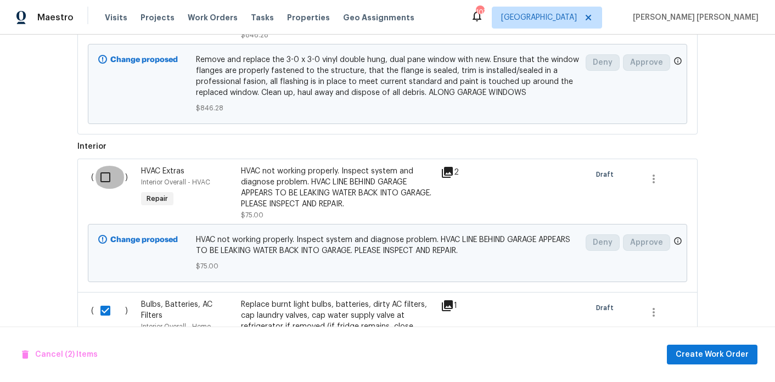
click at [105, 183] on input "checkbox" at bounding box center [109, 177] width 31 height 23
checkbox input "true"
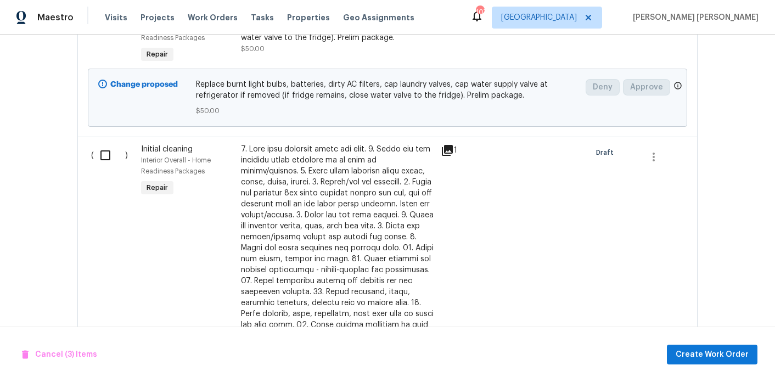
click at [105, 157] on input "checkbox" at bounding box center [109, 155] width 31 height 23
checkbox input "true"
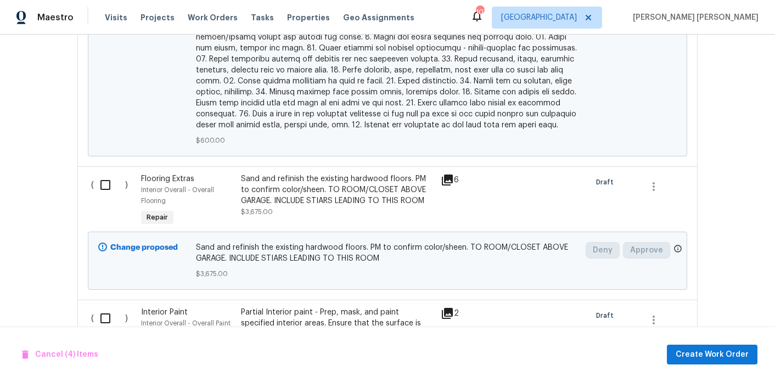
scroll to position [1210, 0]
click at [100, 172] on input "checkbox" at bounding box center [109, 183] width 31 height 23
checkbox input "false"
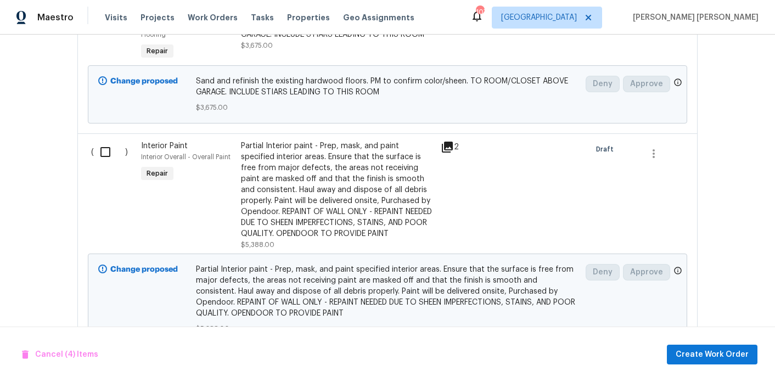
click at [103, 141] on input "checkbox" at bounding box center [109, 152] width 31 height 23
checkbox input "true"
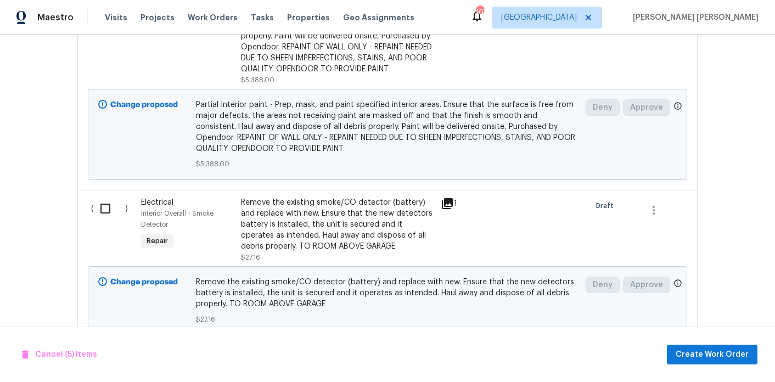
scroll to position [1649, 0]
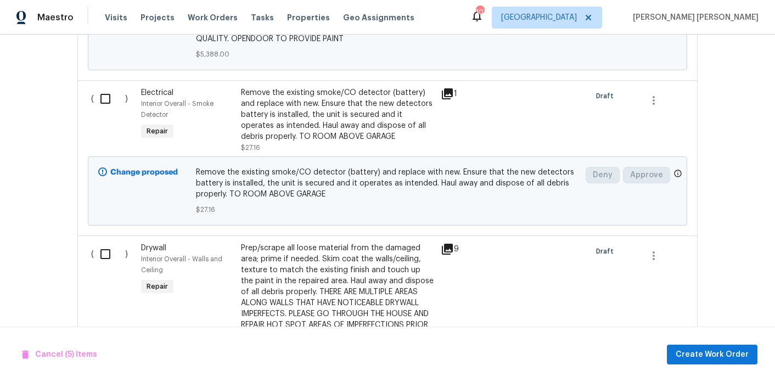
click at [105, 95] on input "checkbox" at bounding box center [109, 98] width 31 height 23
checkbox input "true"
click at [105, 247] on input "checkbox" at bounding box center [109, 254] width 31 height 23
checkbox input "true"
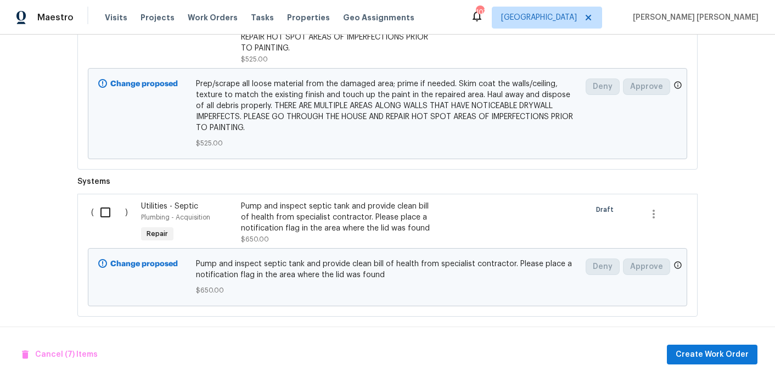
scroll to position [1938, 0]
click at [101, 200] on input "checkbox" at bounding box center [109, 211] width 31 height 23
checkbox input "true"
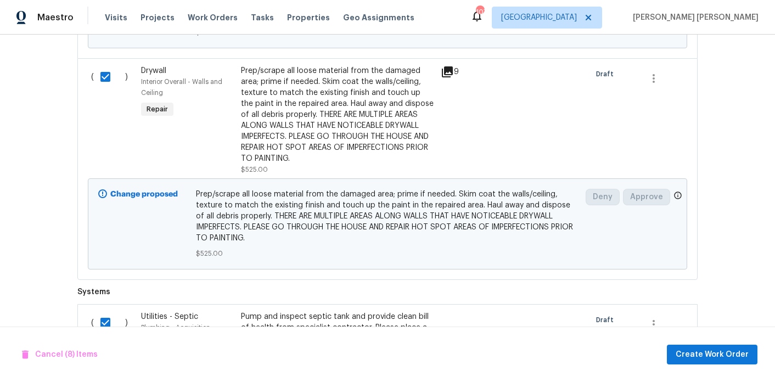
scroll to position [1799, 0]
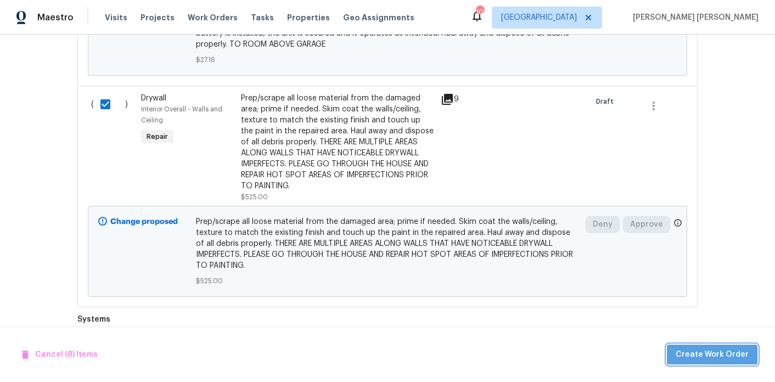
click at [718, 347] on button "Create Work Order" at bounding box center [712, 355] width 91 height 20
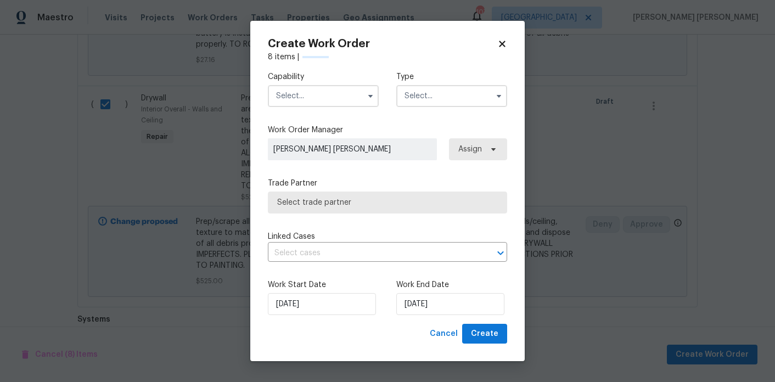
click at [318, 88] on input "text" at bounding box center [323, 96] width 111 height 22
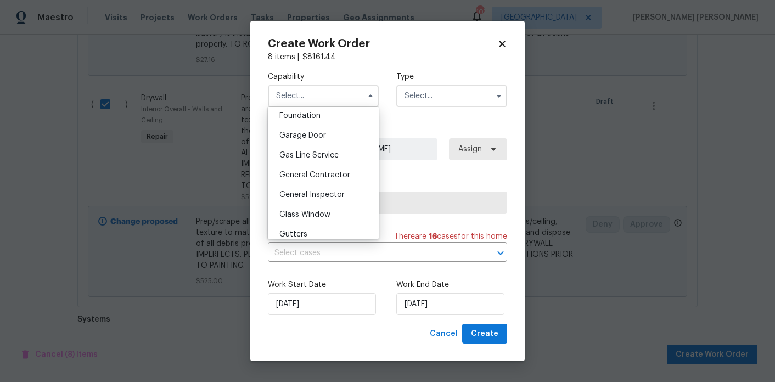
scroll to position [470, 0]
click at [326, 180] on div "General Contractor" at bounding box center [323, 175] width 105 height 20
type input "General Contractor"
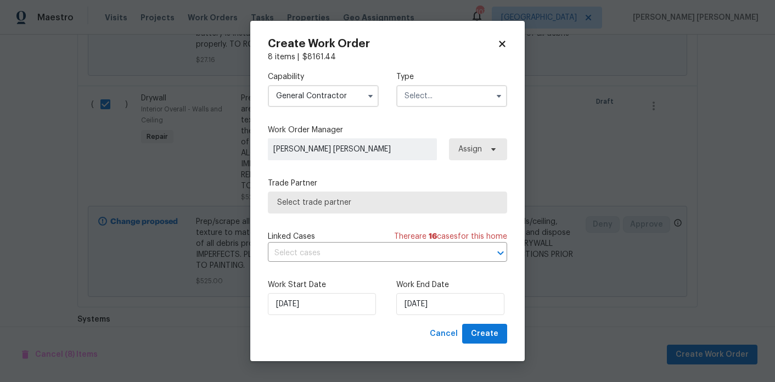
click at [432, 98] on input "text" at bounding box center [451, 96] width 111 height 22
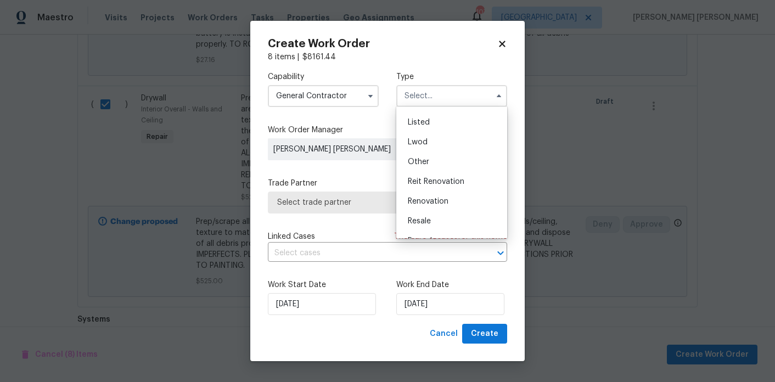
scroll to position [98, 0]
click at [434, 193] on div "Renovation" at bounding box center [451, 199] width 105 height 20
type input "Renovation"
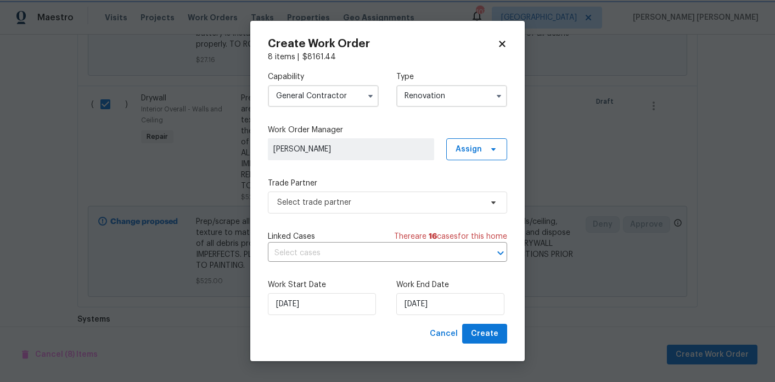
scroll to position [0, 0]
click at [416, 198] on span "Select trade partner" at bounding box center [379, 202] width 205 height 11
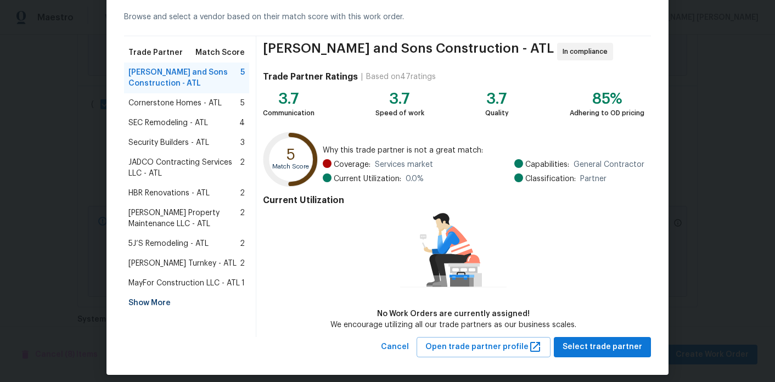
scroll to position [49, 0]
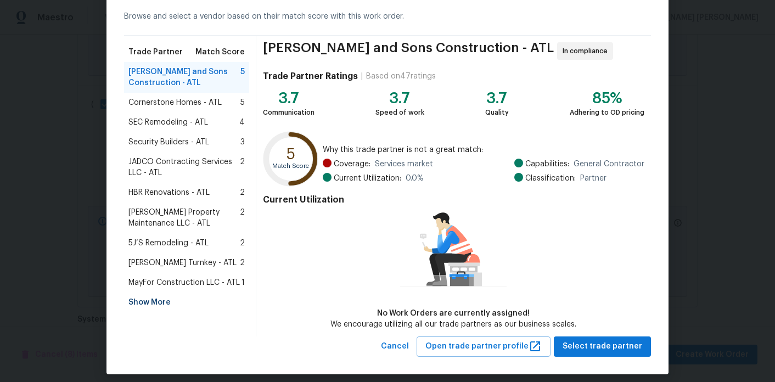
click at [147, 304] on div "Show More" at bounding box center [186, 303] width 125 height 20
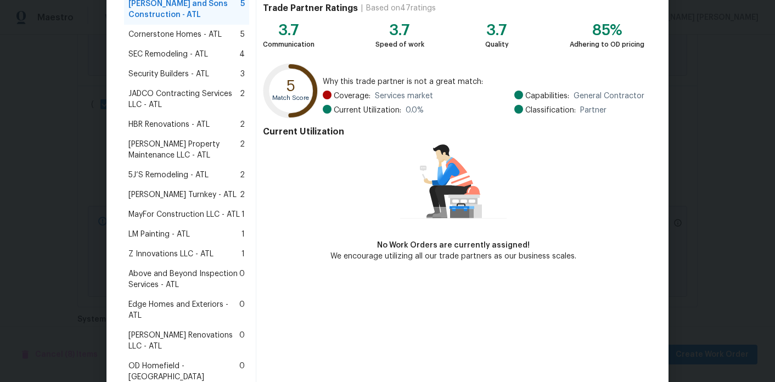
scroll to position [138, 0]
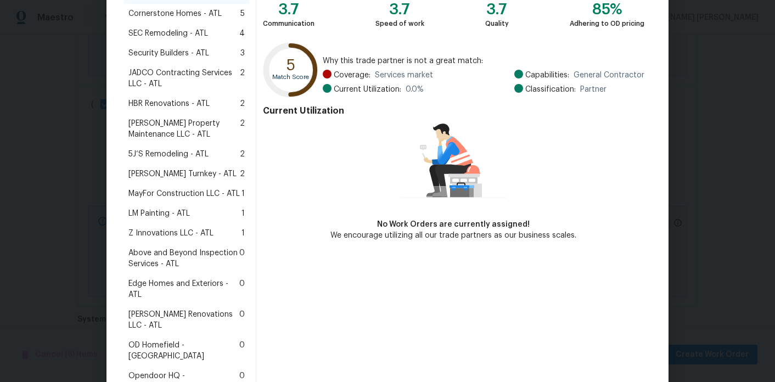
click at [193, 261] on span "Above and Beyond Inspection Services - ATL" at bounding box center [183, 259] width 111 height 22
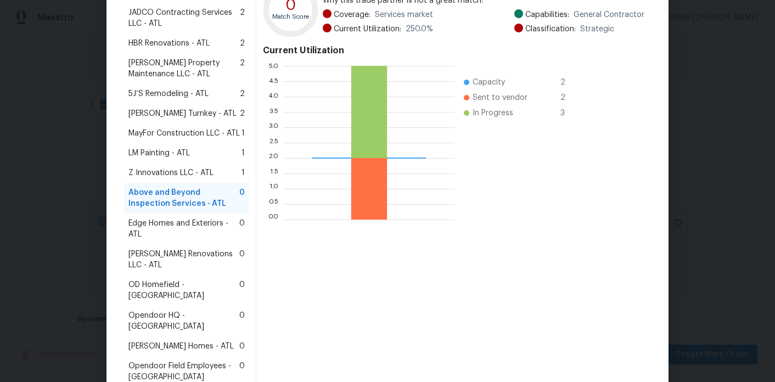
scroll to position [282, 0]
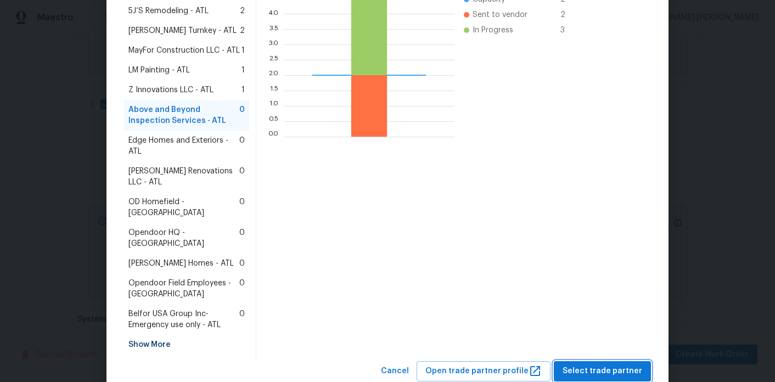
click at [596, 365] on span "Select trade partner" at bounding box center [603, 372] width 80 height 14
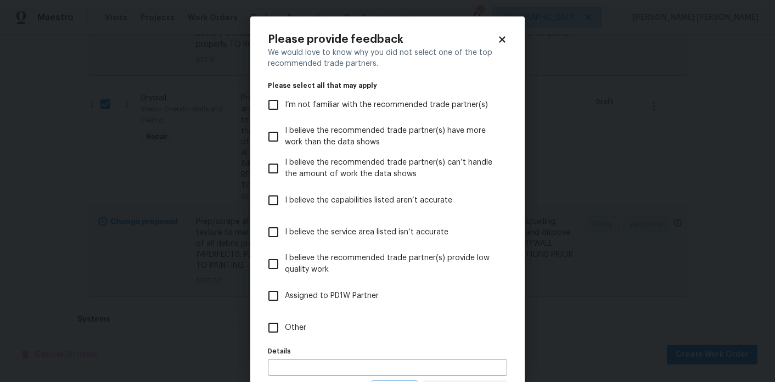
scroll to position [0, 0]
click at [297, 326] on span "Other" at bounding box center [295, 328] width 21 height 12
click at [285, 326] on input "Other" at bounding box center [273, 327] width 23 height 23
checkbox input "true"
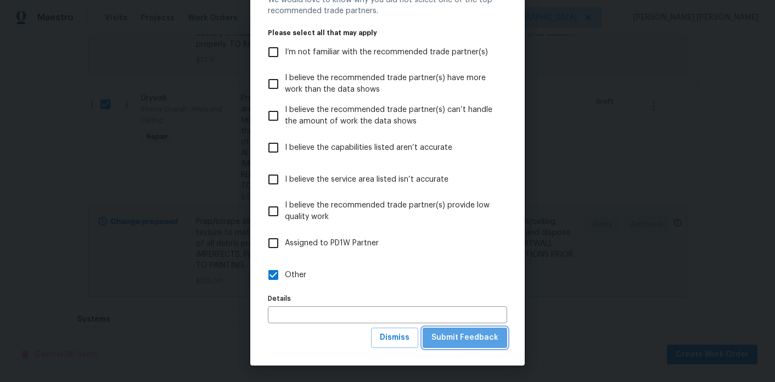
click at [468, 331] on button "Submit Feedback" at bounding box center [465, 338] width 85 height 20
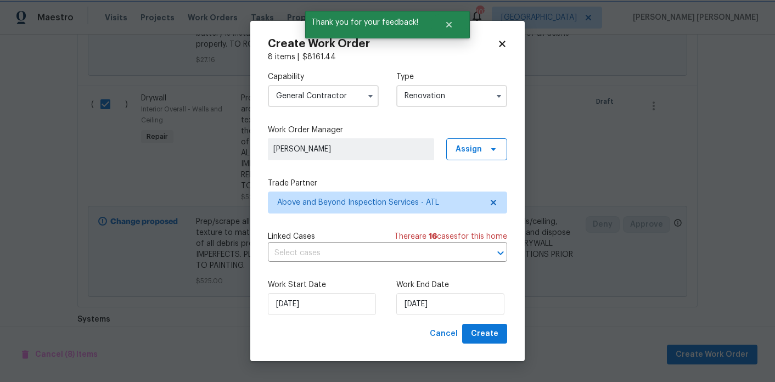
scroll to position [0, 0]
click at [441, 293] on div "Work End Date [DATE]" at bounding box center [451, 297] width 111 height 36
click at [440, 299] on input "[DATE]" at bounding box center [450, 304] width 108 height 22
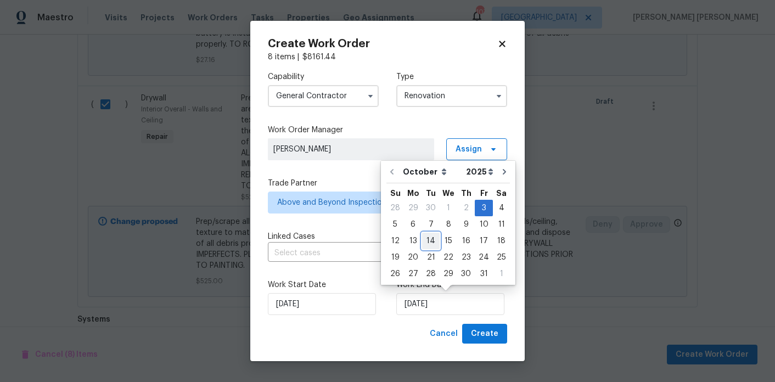
click at [429, 240] on div "14" at bounding box center [431, 240] width 18 height 15
type input "[DATE]"
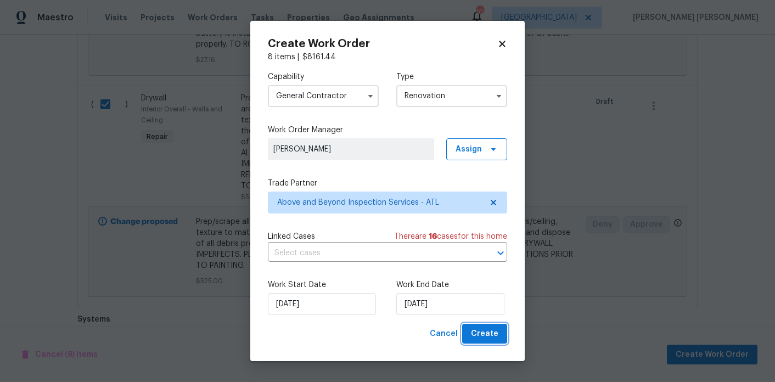
click at [494, 337] on span "Create" at bounding box center [484, 334] width 27 height 14
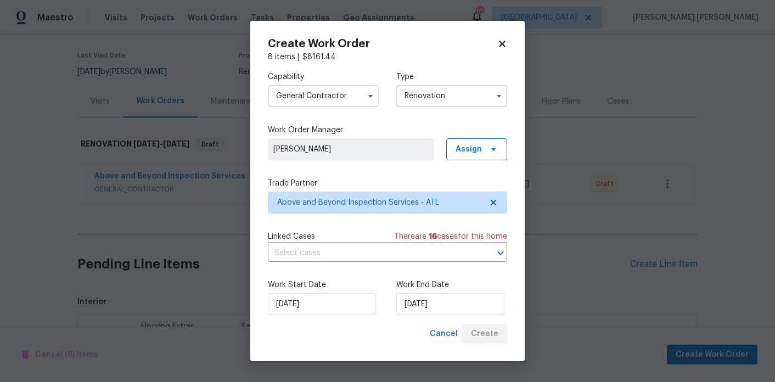
scroll to position [222, 0]
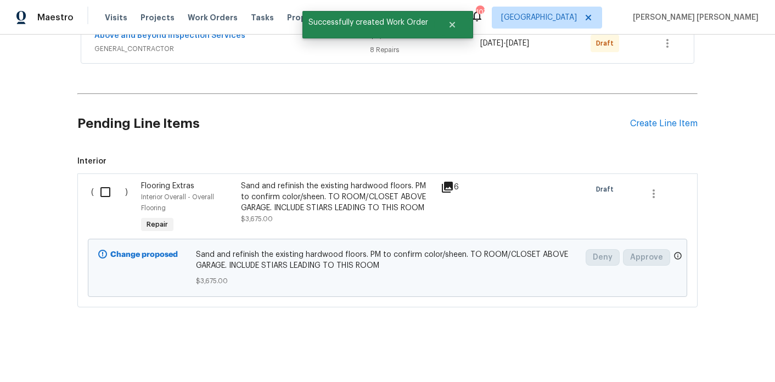
click at [129, 194] on div "( )" at bounding box center [113, 207] width 50 height 61
click at [111, 195] on input "checkbox" at bounding box center [109, 192] width 31 height 23
checkbox input "true"
click at [693, 355] on span "Create Work Order" at bounding box center [712, 355] width 73 height 14
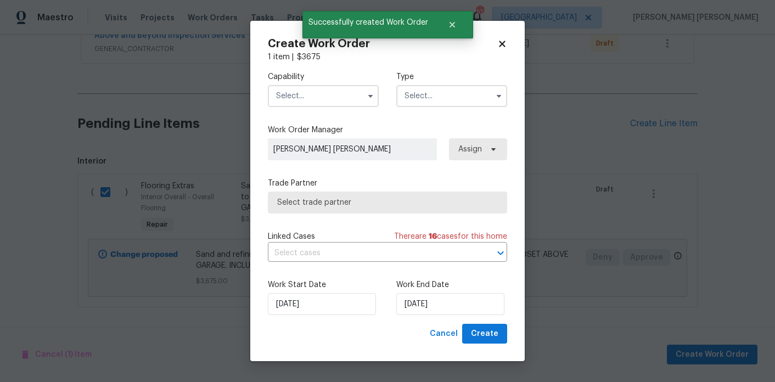
click at [318, 96] on input "text" at bounding box center [323, 96] width 111 height 22
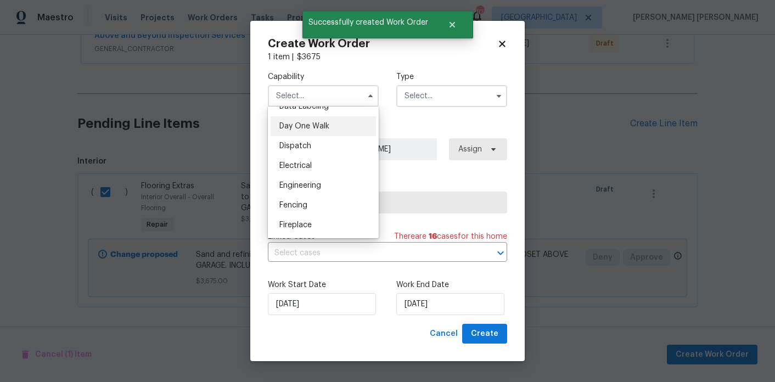
scroll to position [347, 0]
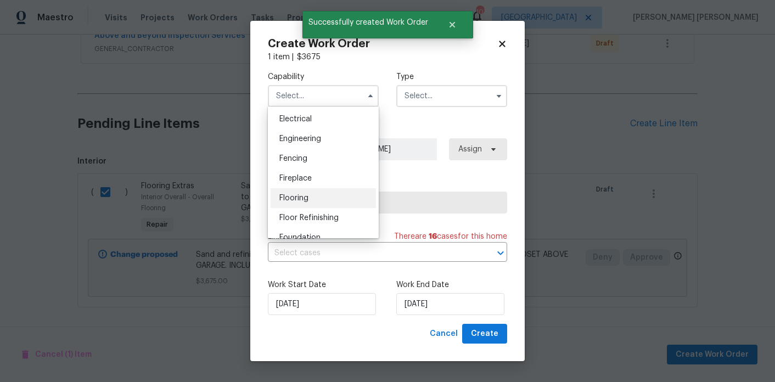
click at [306, 199] on span "Flooring" at bounding box center [293, 198] width 29 height 8
type input "Flooring"
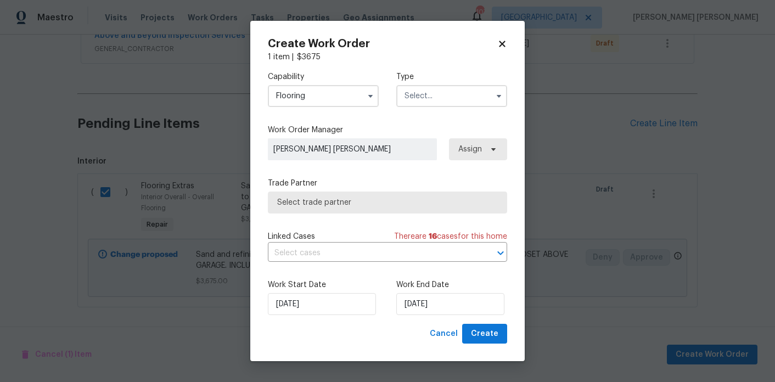
click at [447, 98] on input "text" at bounding box center [451, 96] width 111 height 22
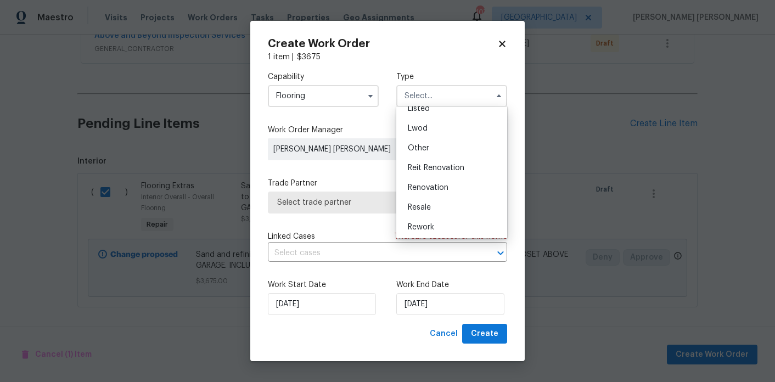
scroll to position [131, 0]
click at [423, 171] on div "Renovation" at bounding box center [451, 166] width 105 height 20
type input "Renovation"
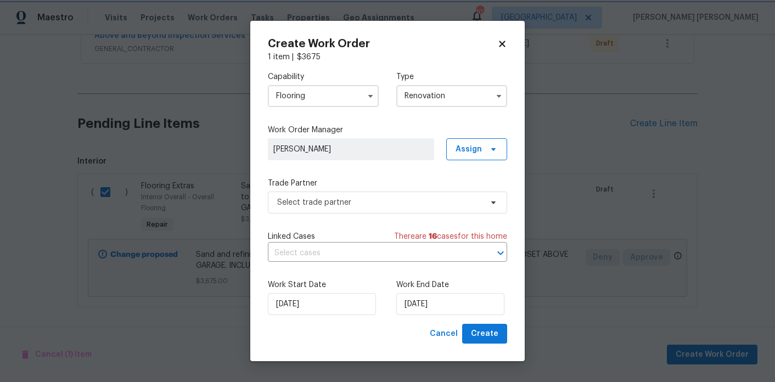
scroll to position [0, 0]
click at [429, 197] on span "Select trade partner" at bounding box center [379, 202] width 205 height 11
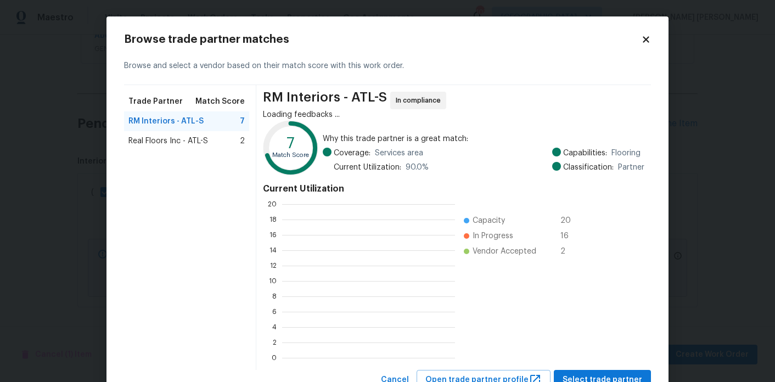
scroll to position [154, 173]
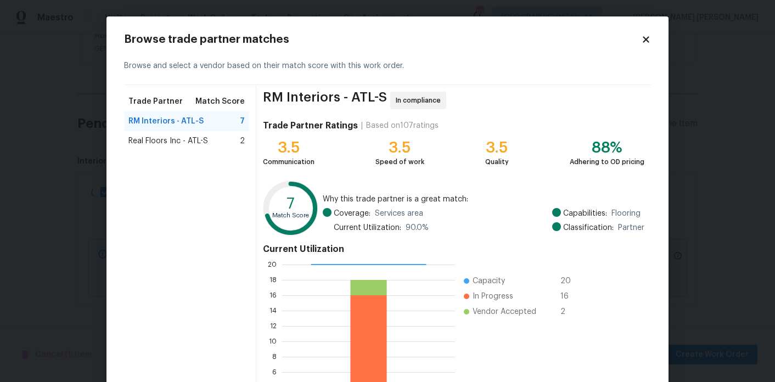
click at [194, 138] on span "Real Floors Inc - ATL-S" at bounding box center [168, 141] width 80 height 11
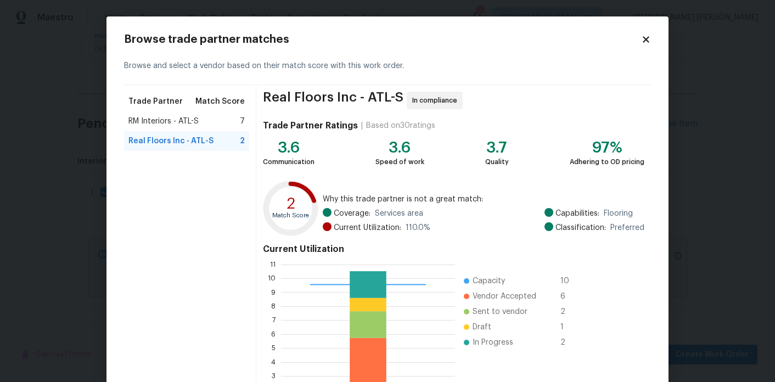
scroll to position [102, 0]
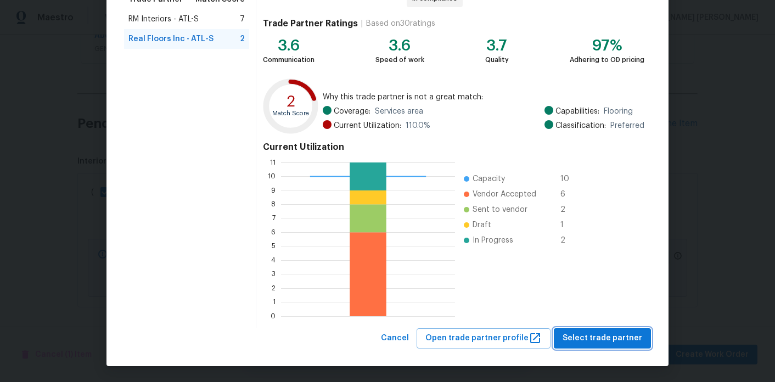
click at [619, 329] on button "Select trade partner" at bounding box center [602, 338] width 97 height 20
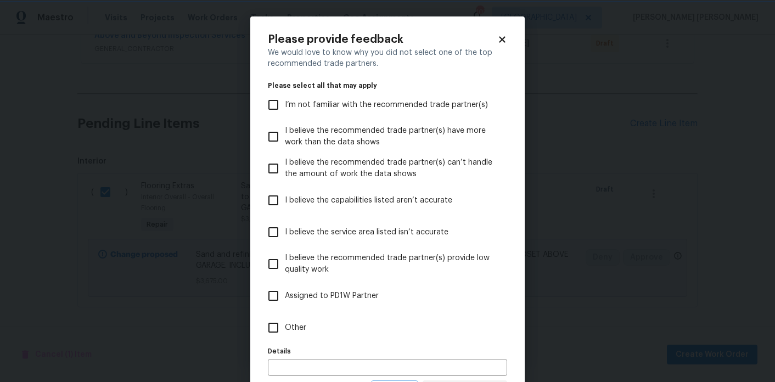
scroll to position [0, 0]
click at [293, 338] on label "Other" at bounding box center [380, 328] width 237 height 32
click at [285, 338] on input "Other" at bounding box center [273, 327] width 23 height 23
checkbox input "true"
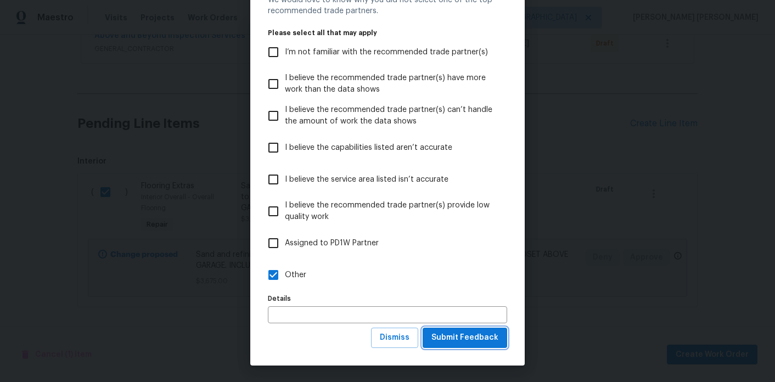
click at [454, 339] on span "Submit Feedback" at bounding box center [465, 338] width 67 height 14
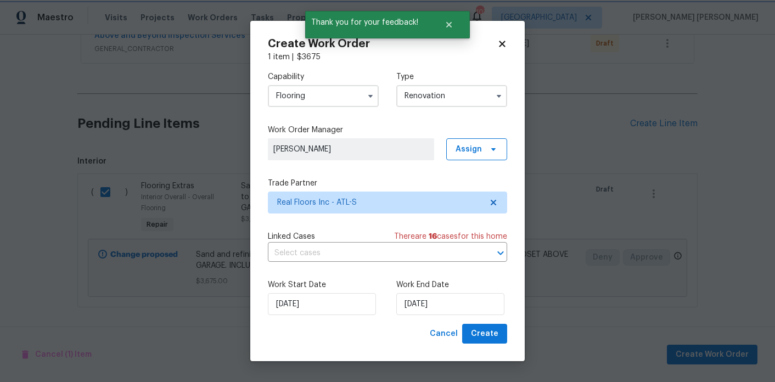
scroll to position [0, 0]
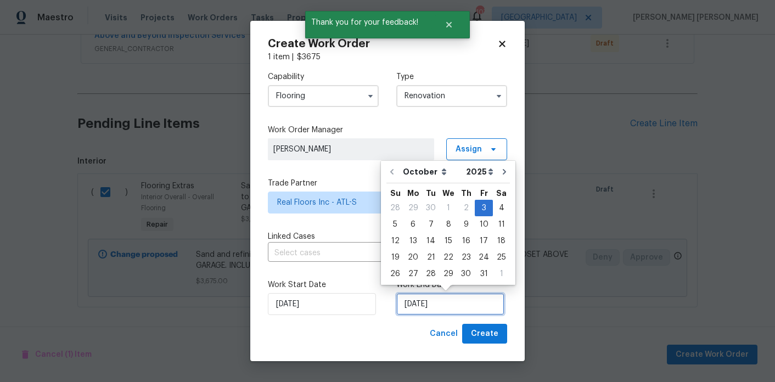
click at [434, 315] on input "[DATE]" at bounding box center [450, 304] width 108 height 22
click at [428, 242] on div "14" at bounding box center [431, 240] width 18 height 15
type input "[DATE]"
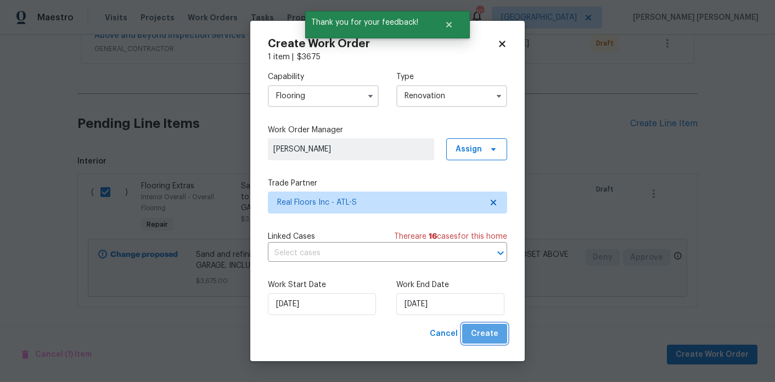
click at [498, 340] on span "Create" at bounding box center [484, 334] width 27 height 14
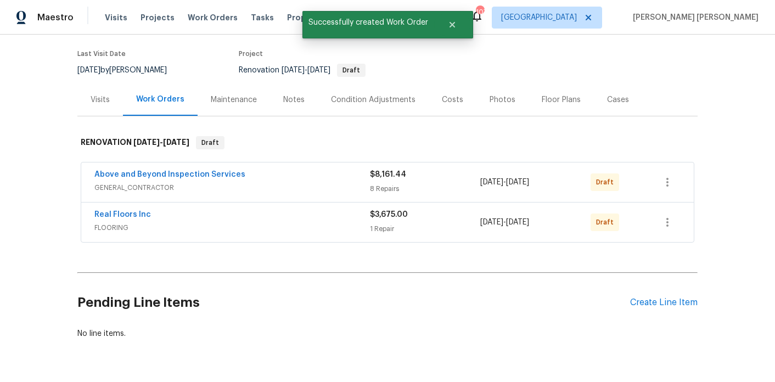
scroll to position [80, 0]
